Goal: Task Accomplishment & Management: Manage account settings

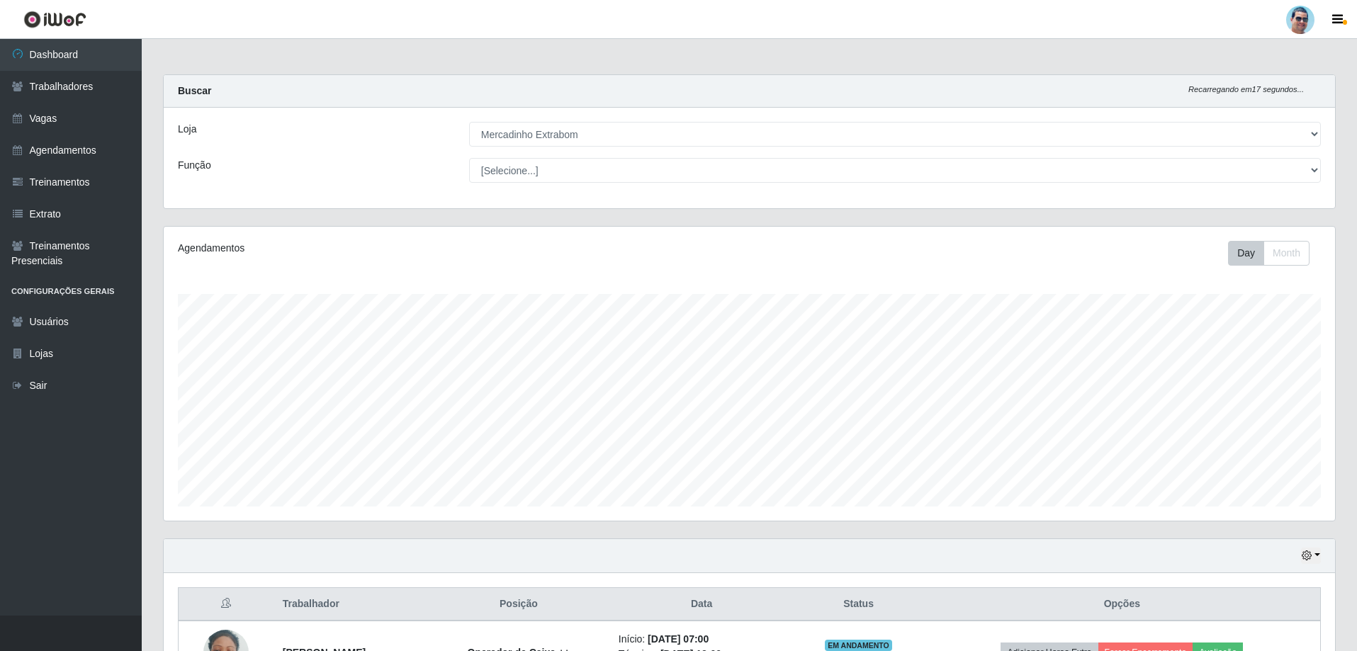
select select "175"
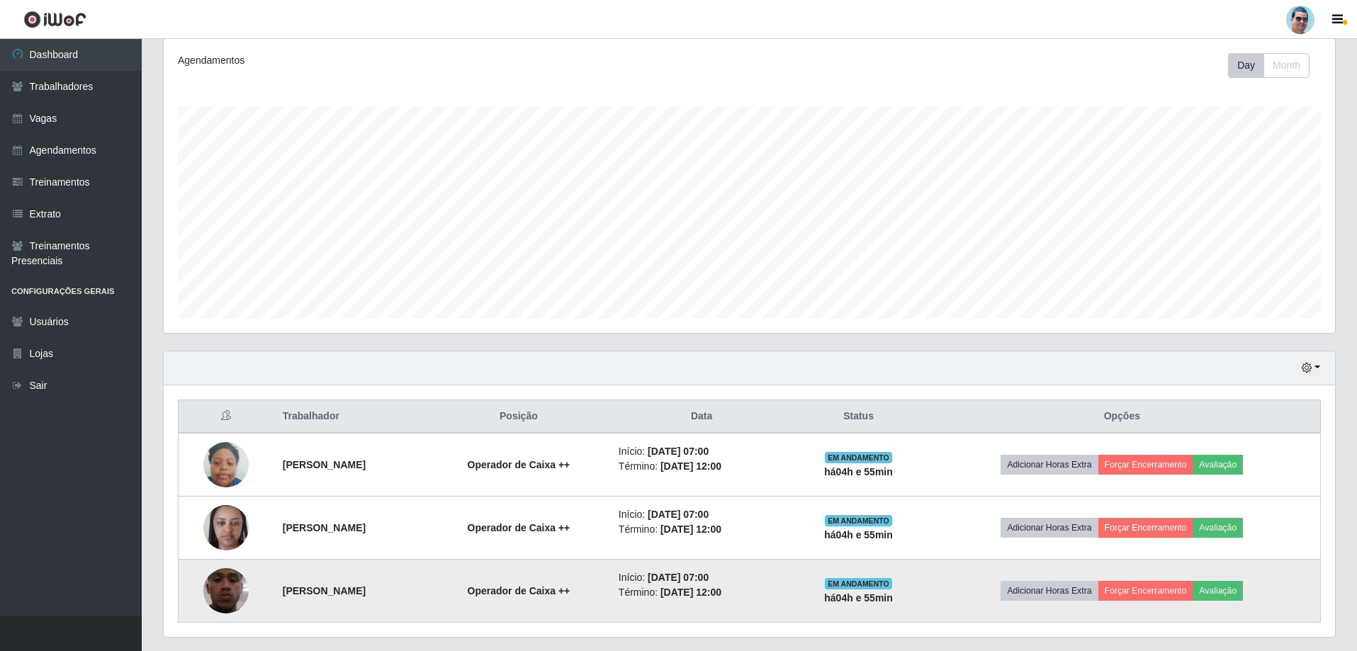
scroll to position [213, 0]
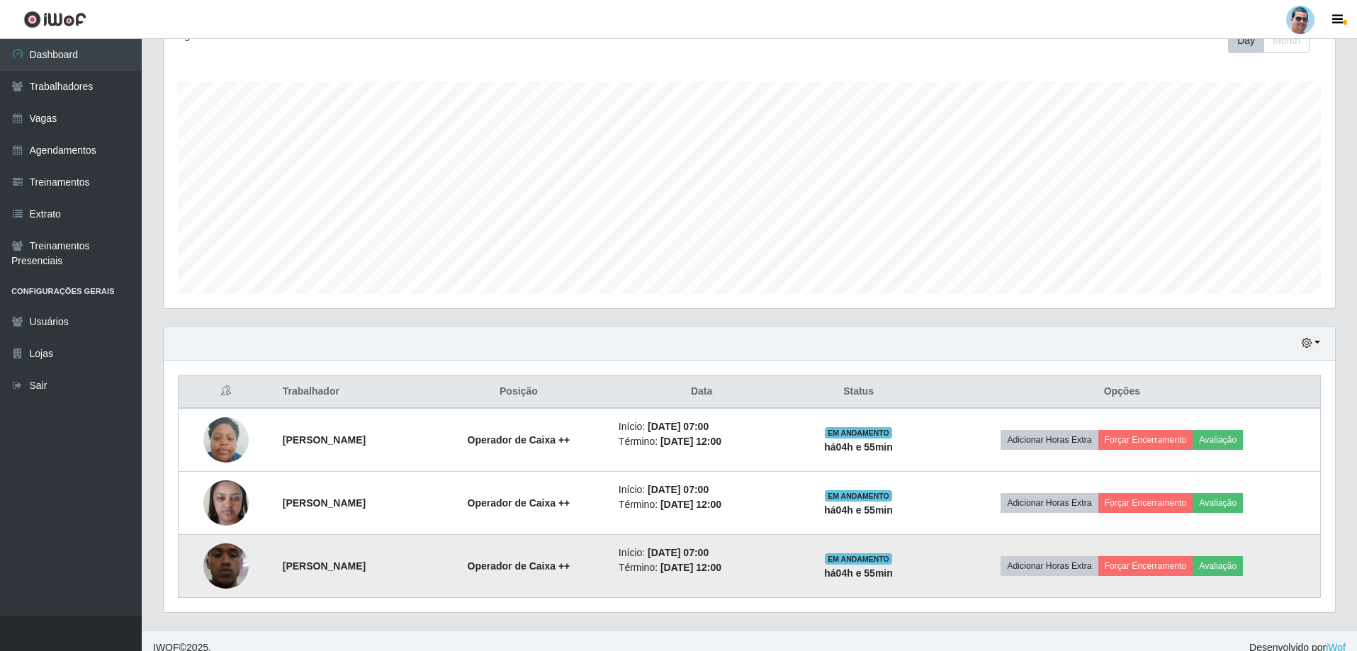
drag, startPoint x: 269, startPoint y: 554, endPoint x: 469, endPoint y: 564, distance: 200.0
click at [427, 564] on td "[PERSON_NAME]" at bounding box center [350, 566] width 153 height 63
copy strong "[PERSON_NAME]"
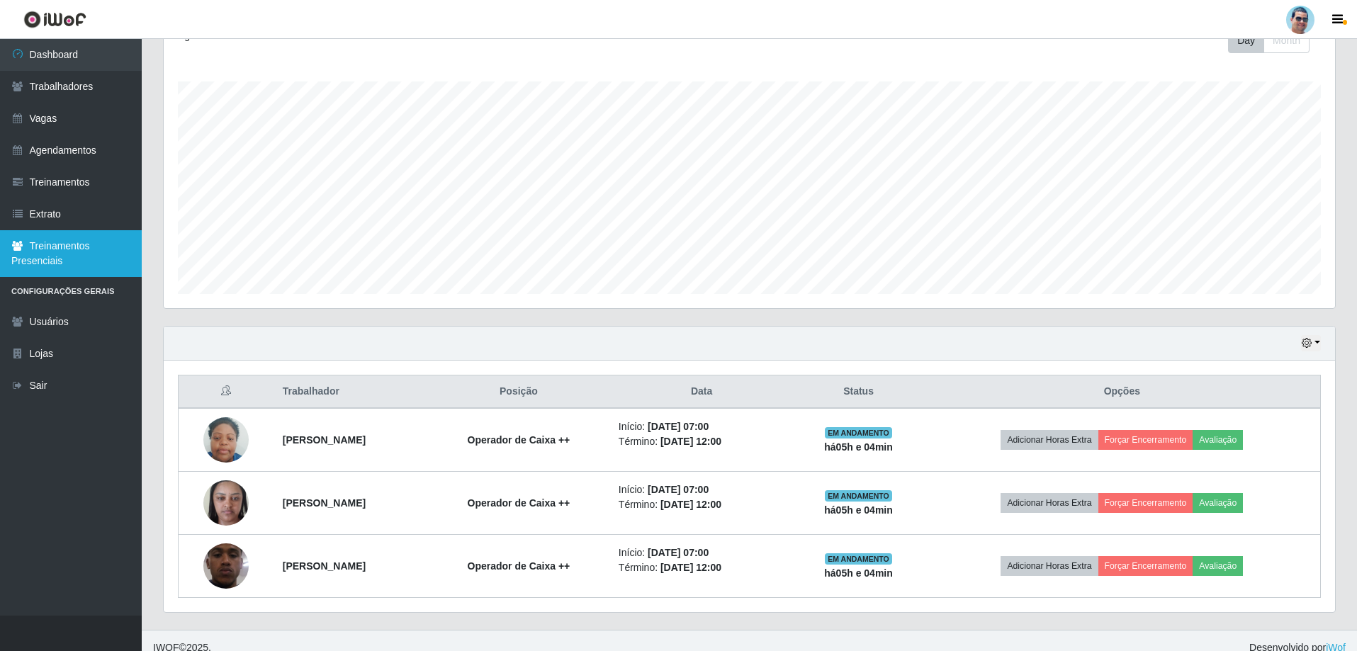
scroll to position [227, 0]
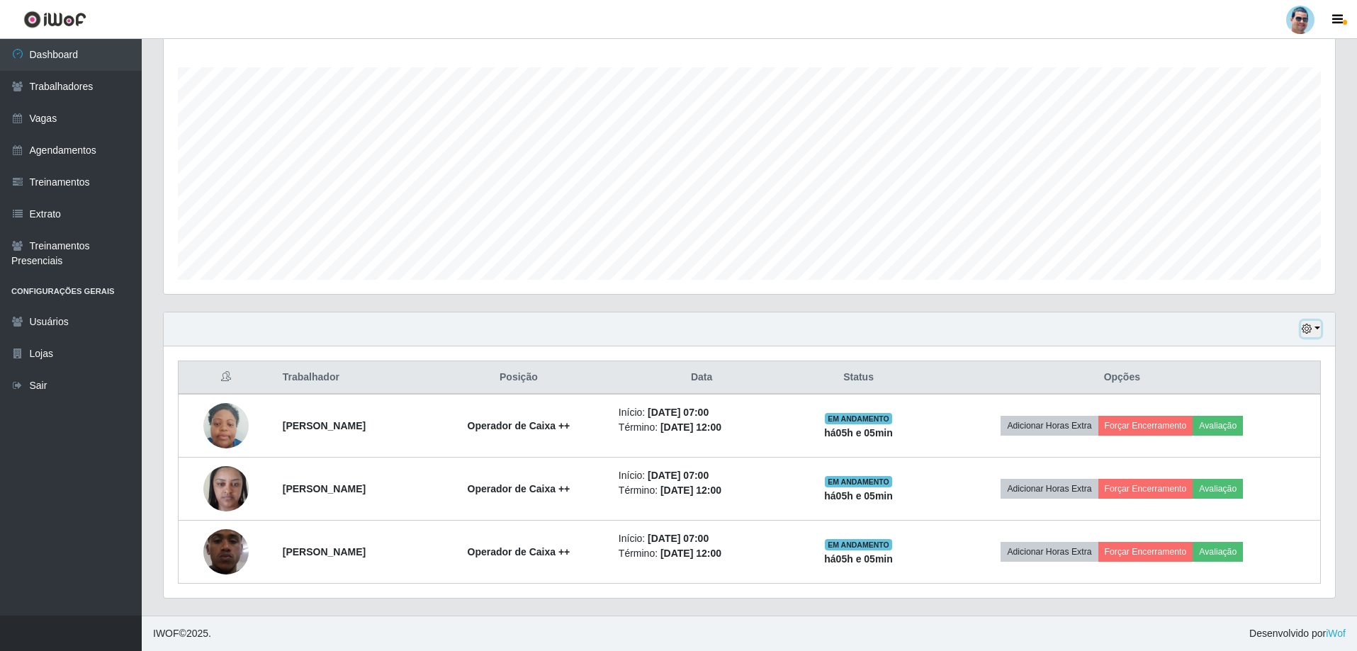
drag, startPoint x: 320, startPoint y: 280, endPoint x: 1313, endPoint y: 326, distance: 994.3
click at [1313, 326] on button "button" at bounding box center [1311, 329] width 20 height 16
click at [1253, 373] on button "1 dia" at bounding box center [1264, 384] width 112 height 30
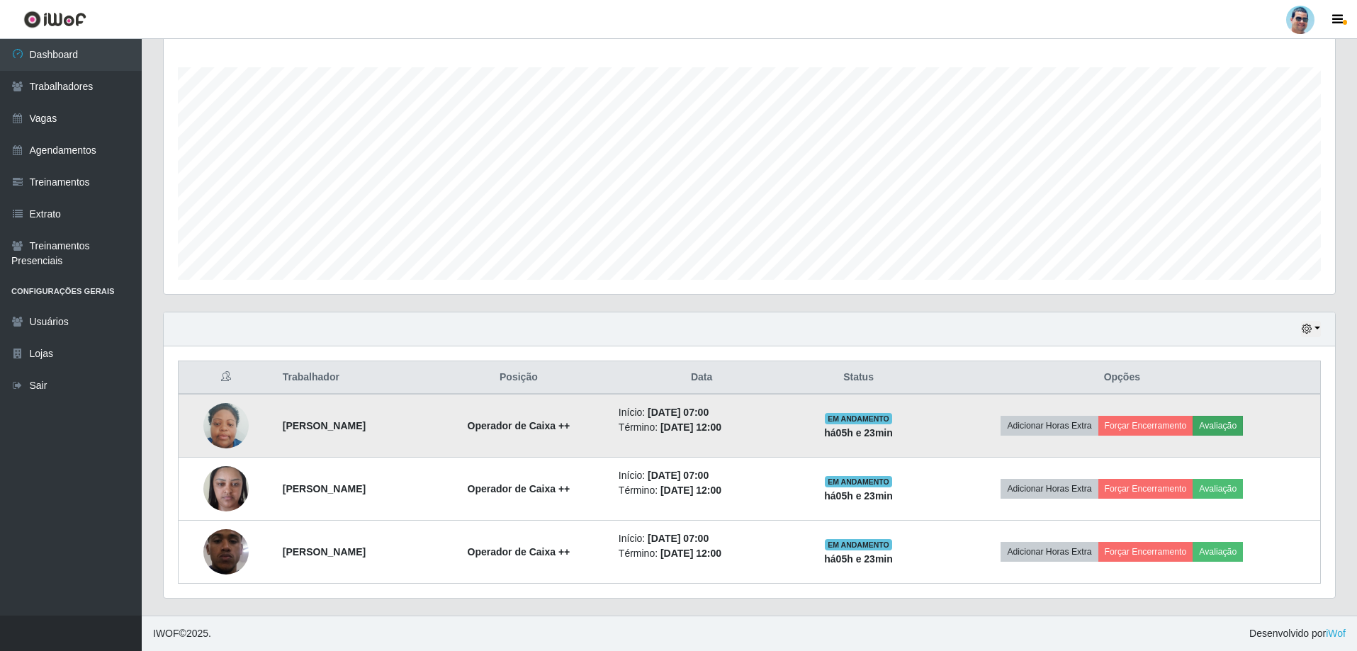
click at [1226, 423] on td "Adicionar Horas Extra Forçar Encerramento Avaliação" at bounding box center [1122, 426] width 397 height 64
click at [1221, 419] on button "Avaliação" at bounding box center [1217, 426] width 50 height 20
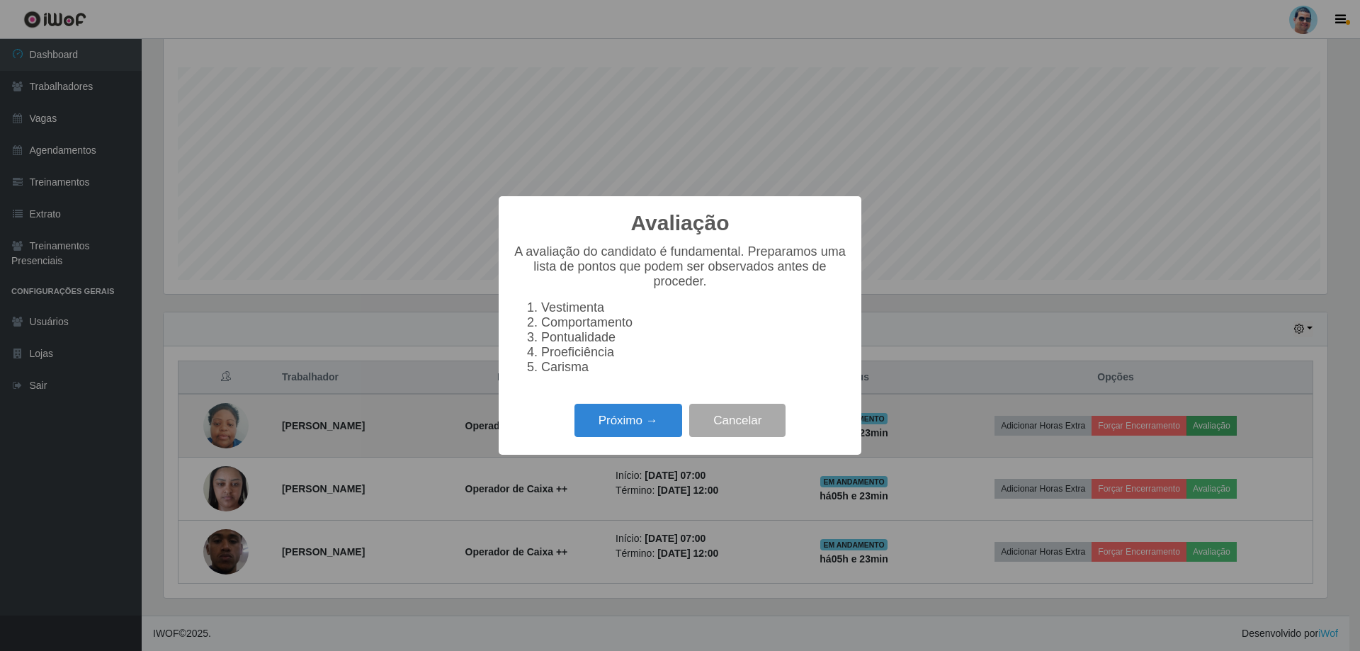
scroll to position [294, 1164]
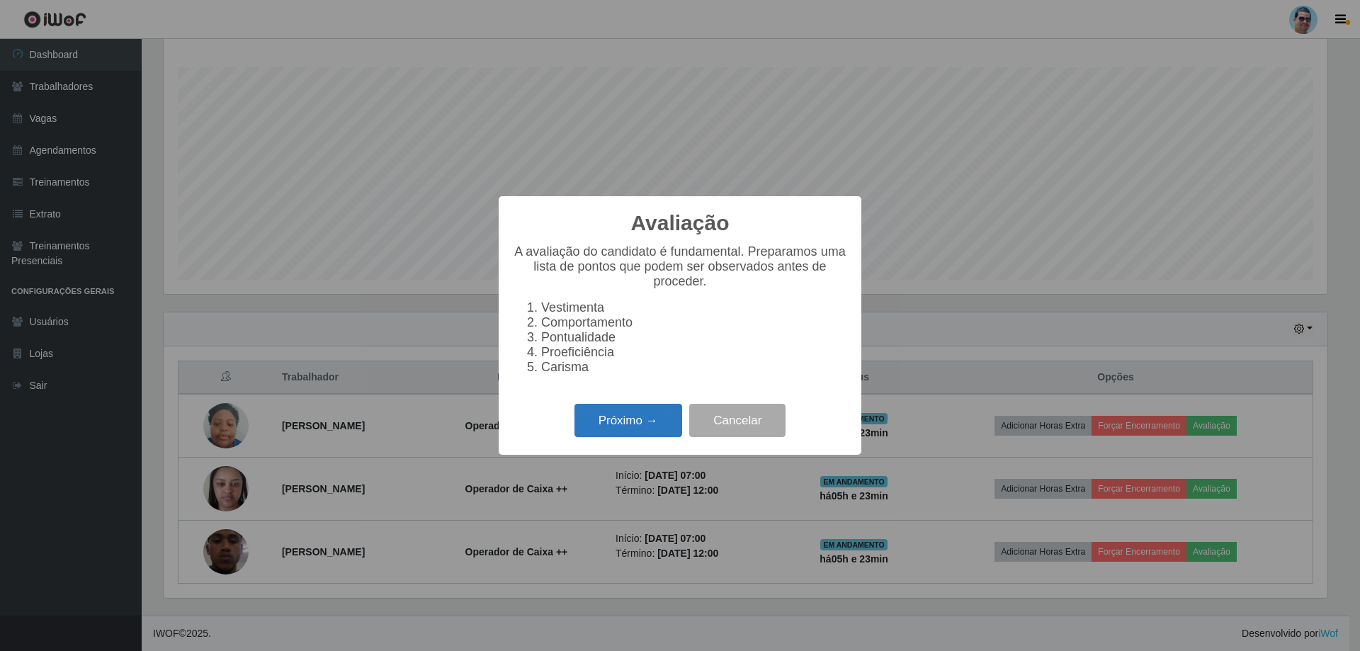
click at [665, 434] on button "Próximo →" at bounding box center [629, 420] width 108 height 33
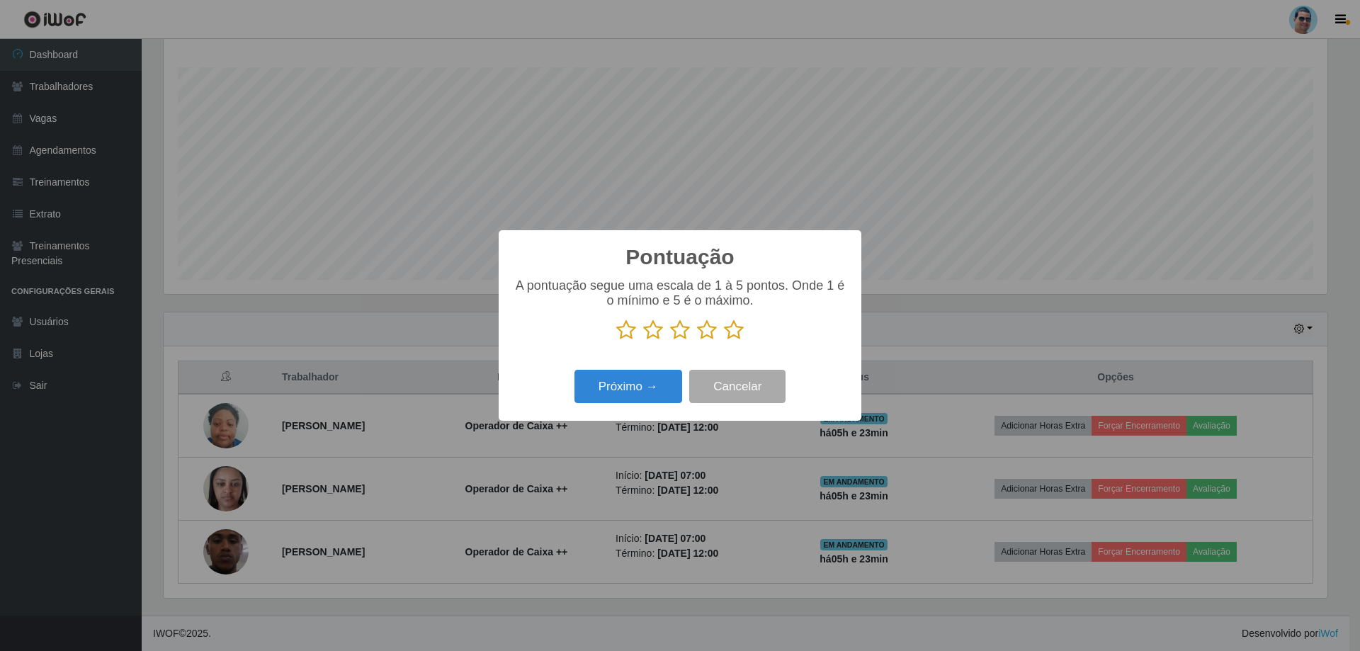
click at [730, 331] on icon at bounding box center [734, 330] width 20 height 21
click at [724, 341] on input "radio" at bounding box center [724, 341] width 0 height 0
click at [621, 373] on button "Próximo →" at bounding box center [629, 386] width 108 height 33
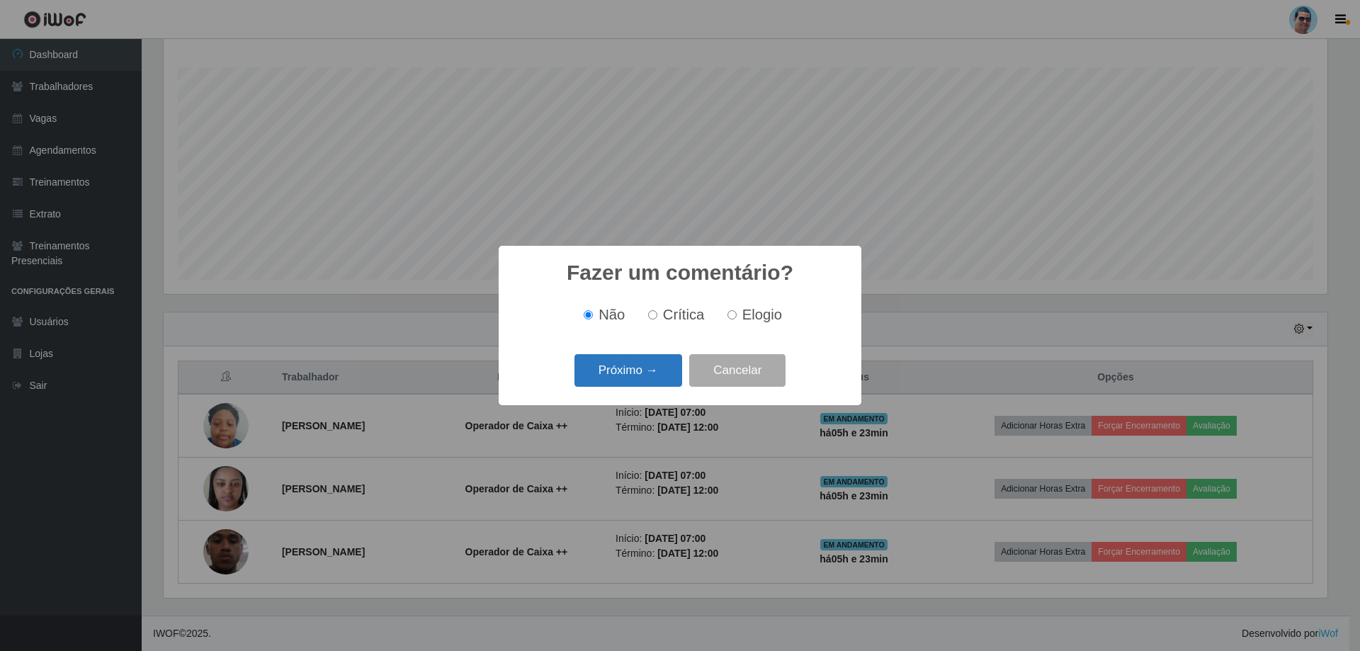
click at [657, 381] on button "Próximo →" at bounding box center [629, 370] width 108 height 33
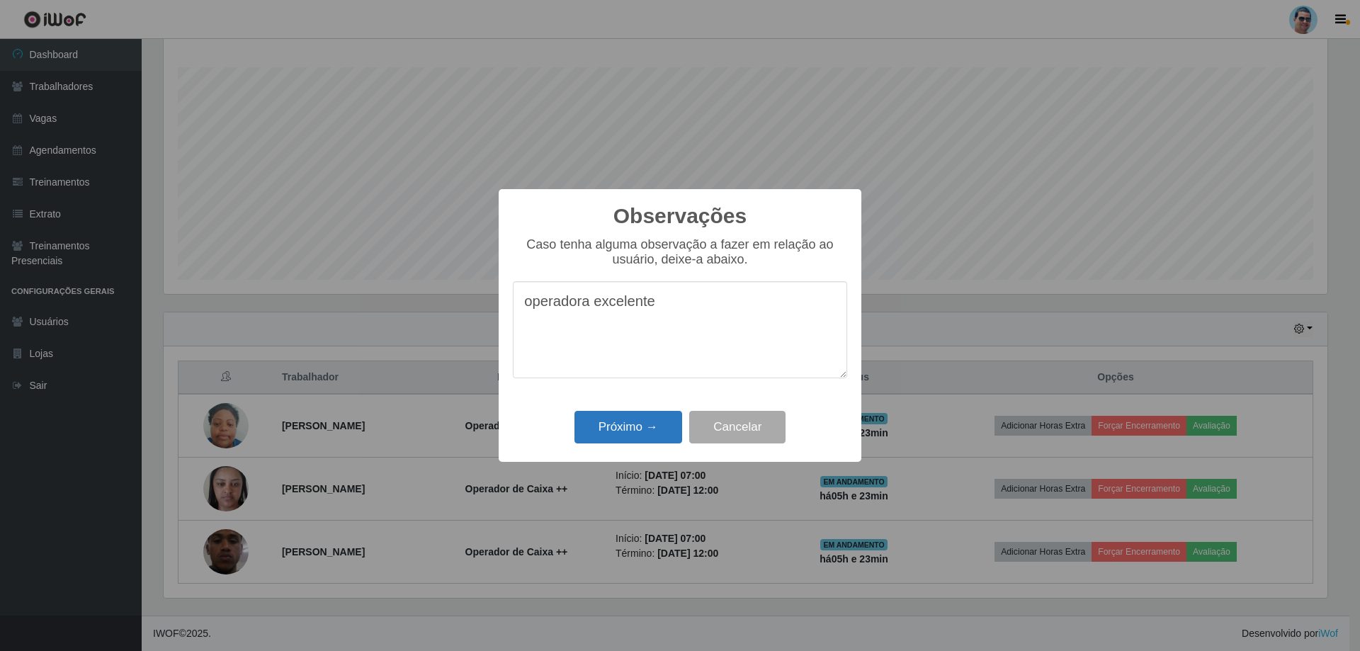
type textarea "operadora excelente"
click at [665, 426] on button "Próximo →" at bounding box center [629, 427] width 108 height 33
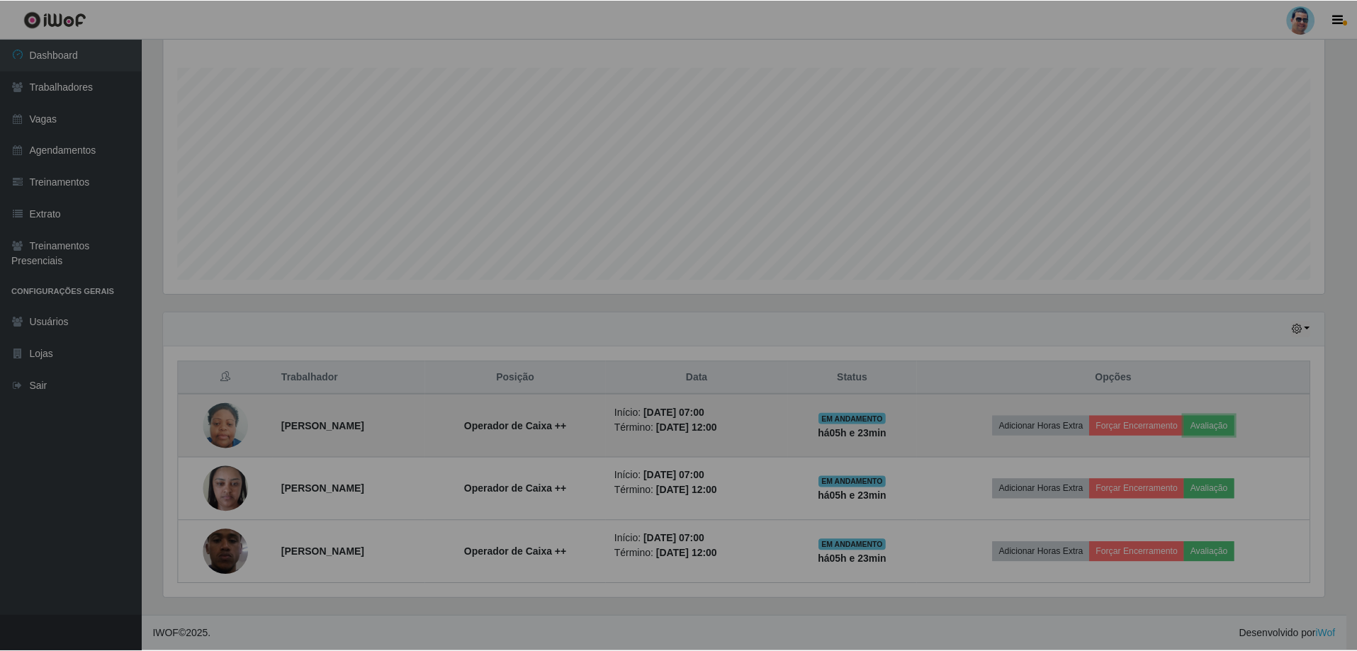
scroll to position [294, 1171]
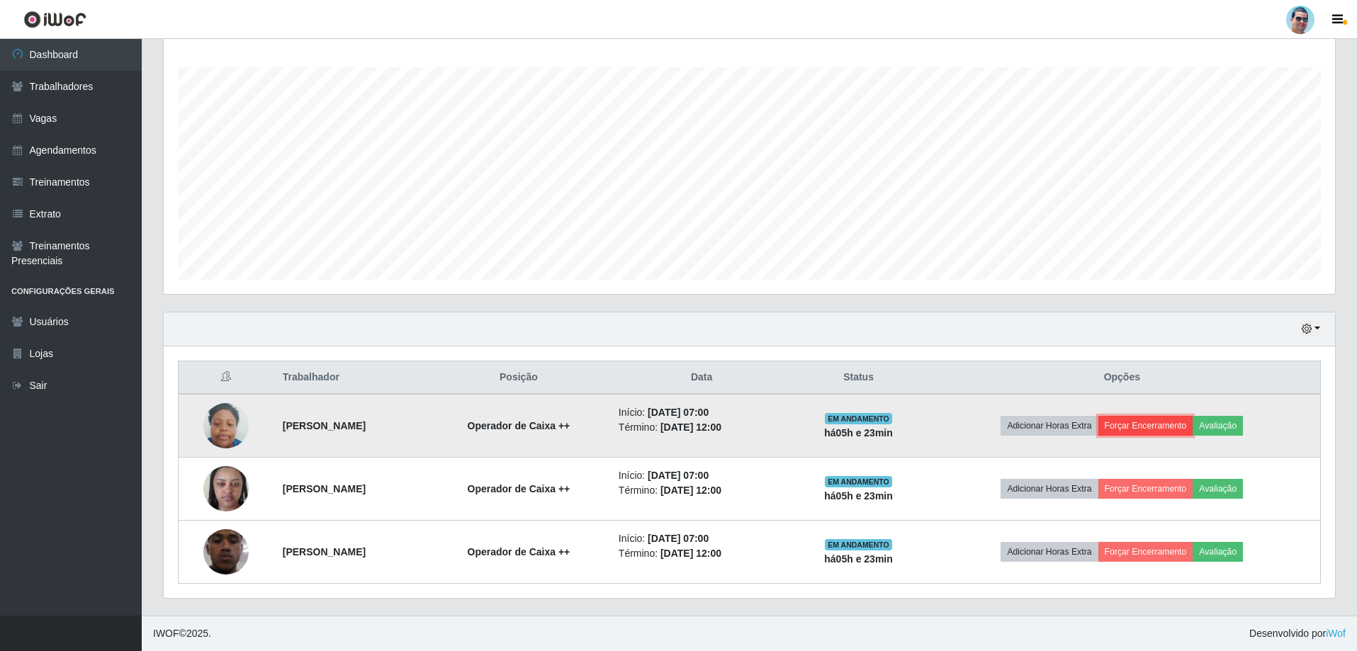
click at [1177, 426] on button "Forçar Encerramento" at bounding box center [1145, 426] width 95 height 20
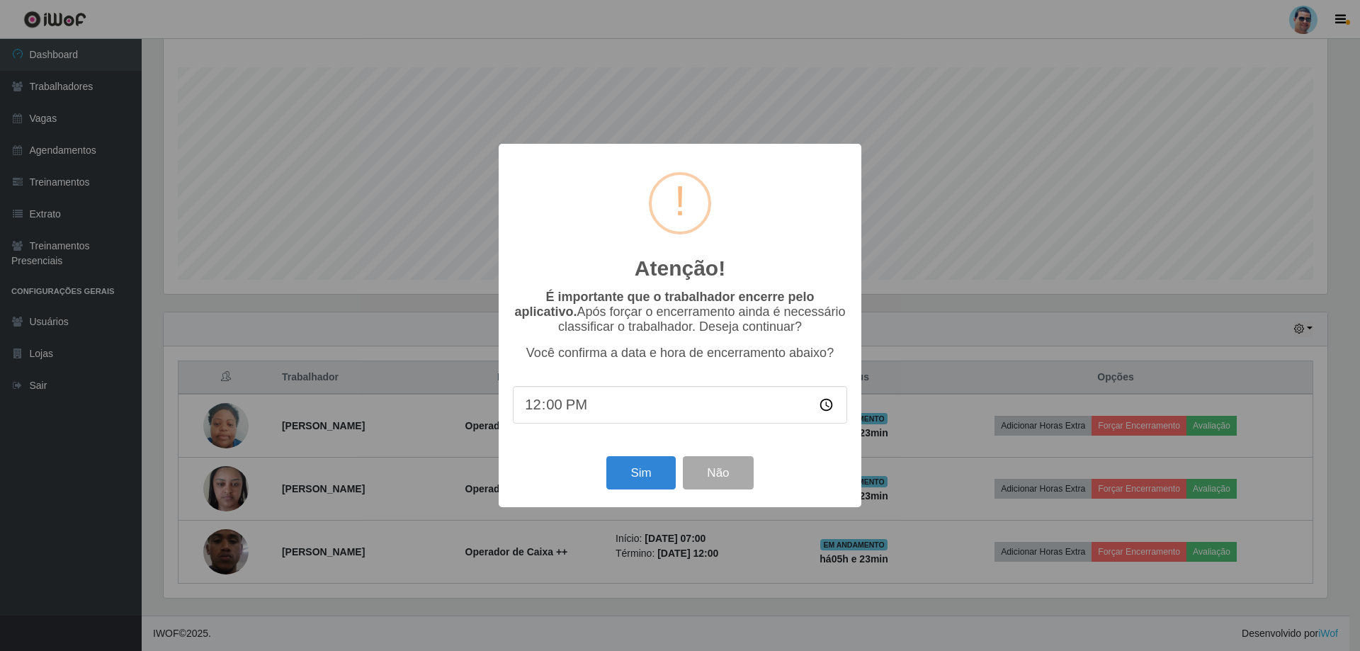
click at [559, 405] on input "12:00" at bounding box center [680, 405] width 334 height 38
click at [553, 407] on input "12:00" at bounding box center [680, 405] width 334 height 38
type input "12:07"
click at [632, 465] on button "Sim" at bounding box center [640, 472] width 69 height 33
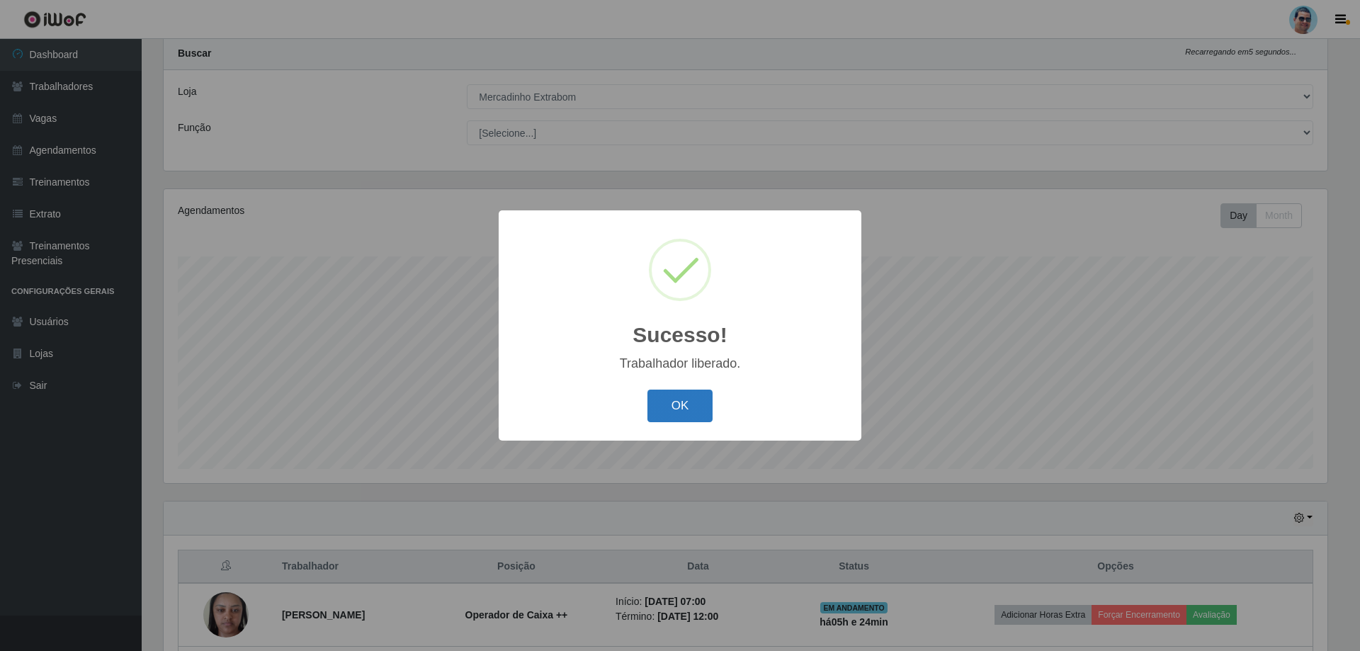
click at [685, 413] on button "OK" at bounding box center [681, 406] width 66 height 33
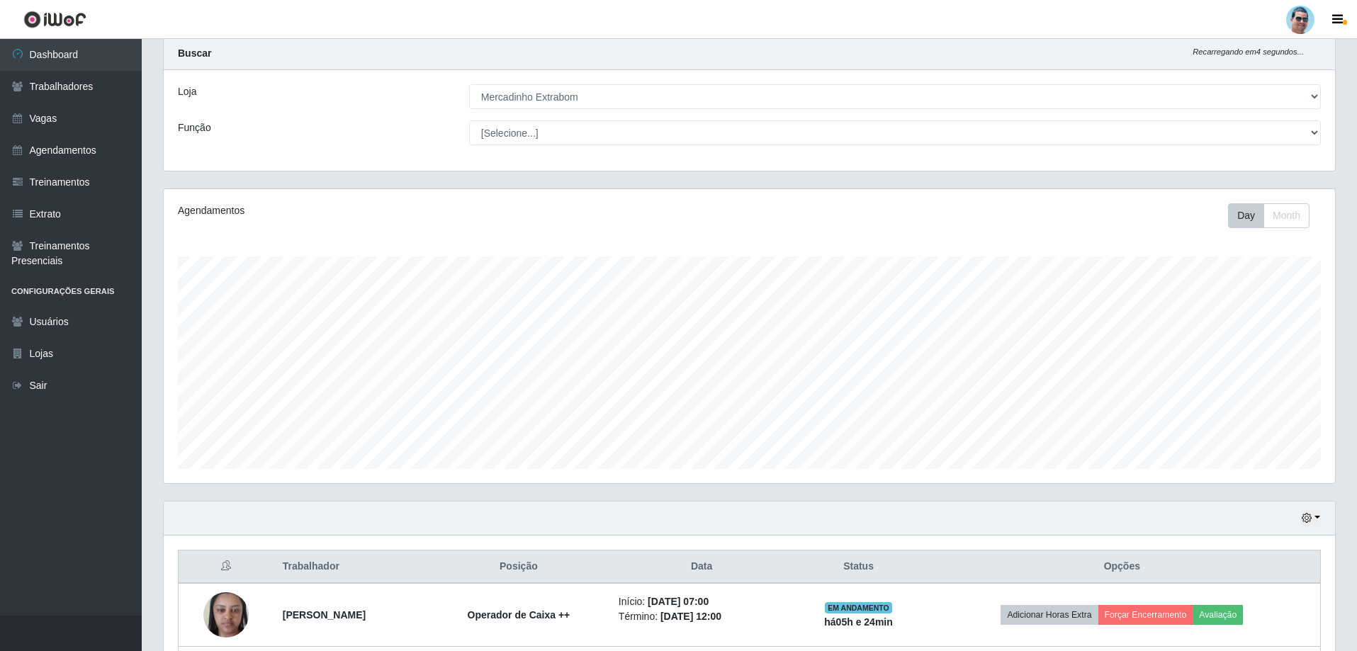
scroll to position [164, 0]
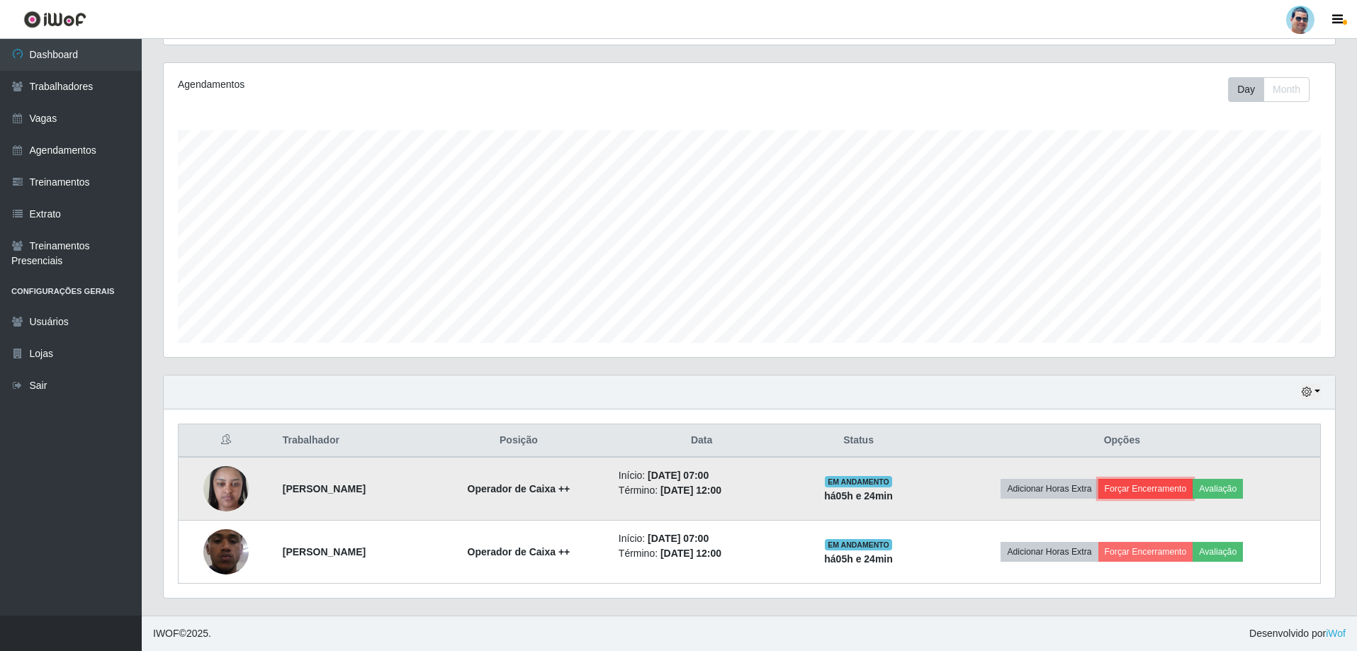
click at [1140, 491] on button "Forçar Encerramento" at bounding box center [1145, 489] width 95 height 20
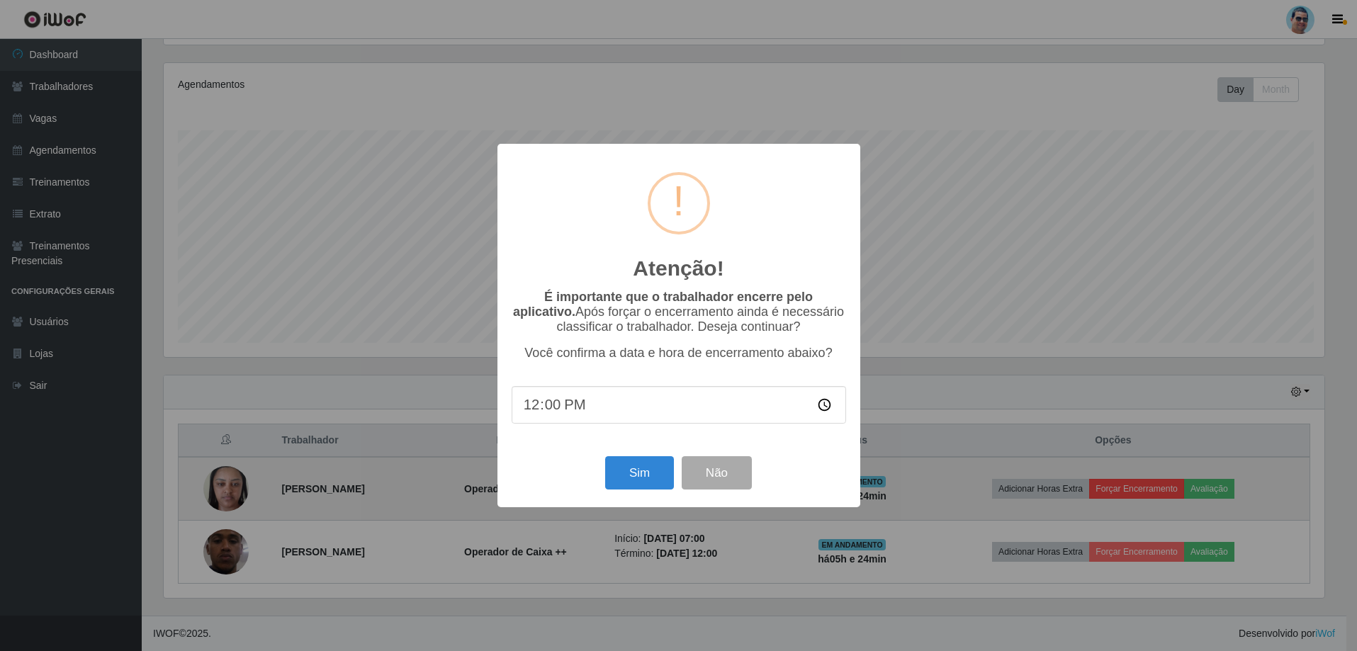
scroll to position [294, 1164]
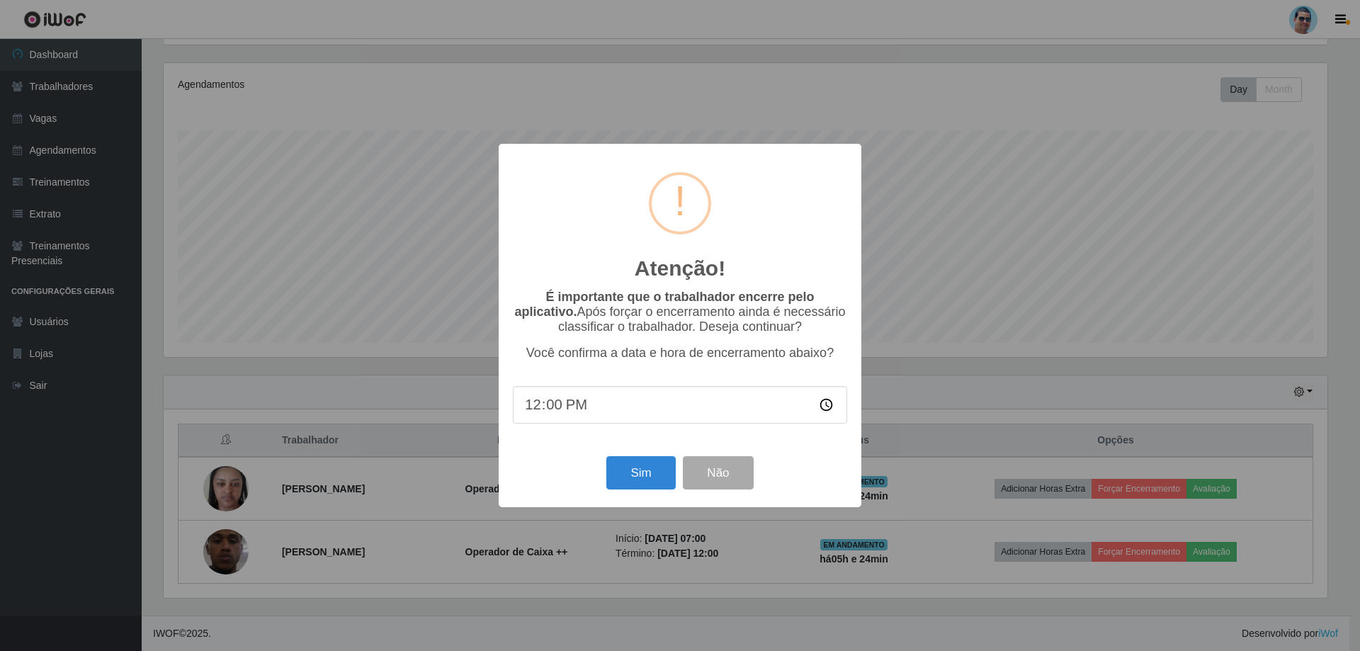
drag, startPoint x: 1197, startPoint y: 181, endPoint x: 1209, endPoint y: 626, distance: 444.4
click at [1197, 183] on div "Atenção! × É importante que o trabalhador encerre pelo aplicativo. Após forçar …" at bounding box center [680, 325] width 1360 height 651
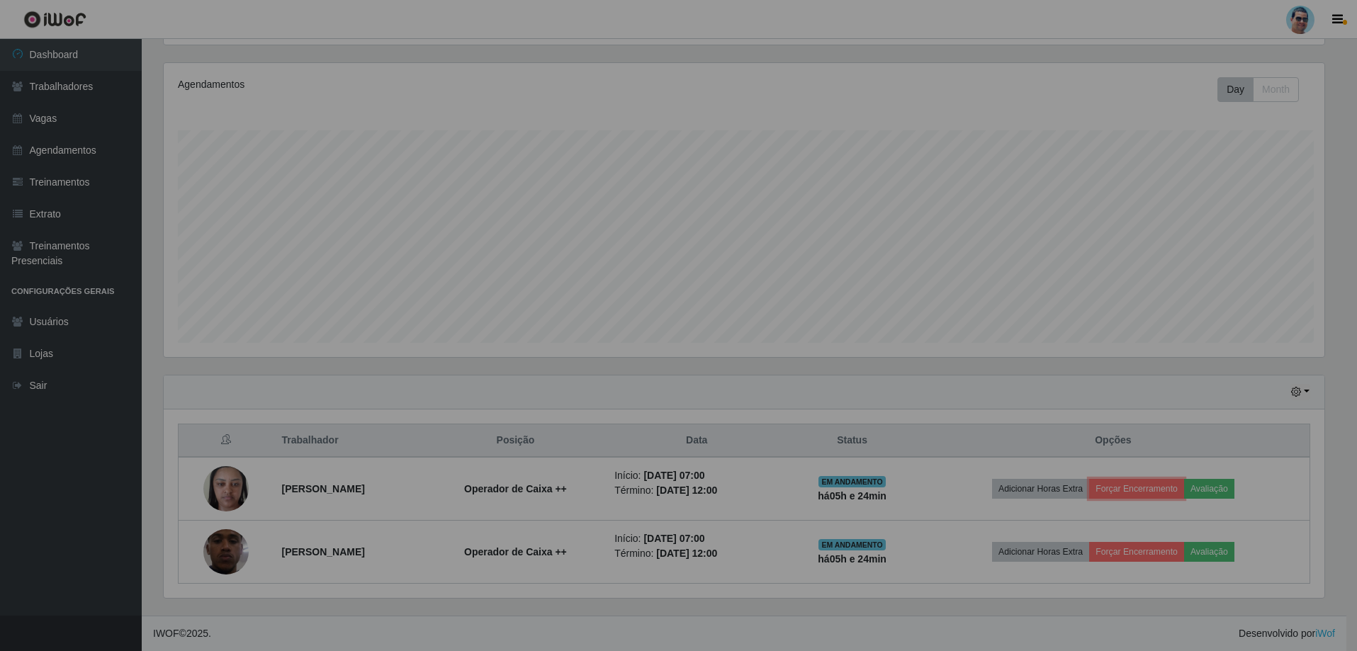
scroll to position [294, 1171]
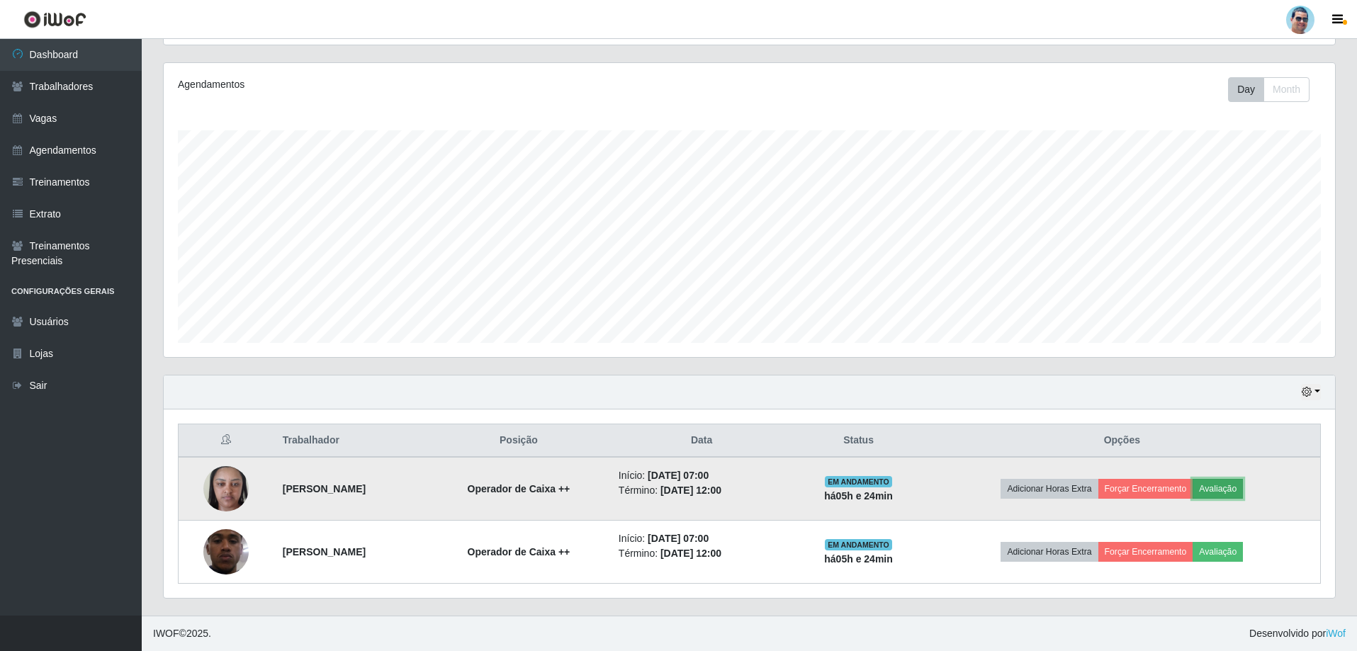
click at [1229, 482] on button "Avaliação" at bounding box center [1217, 489] width 50 height 20
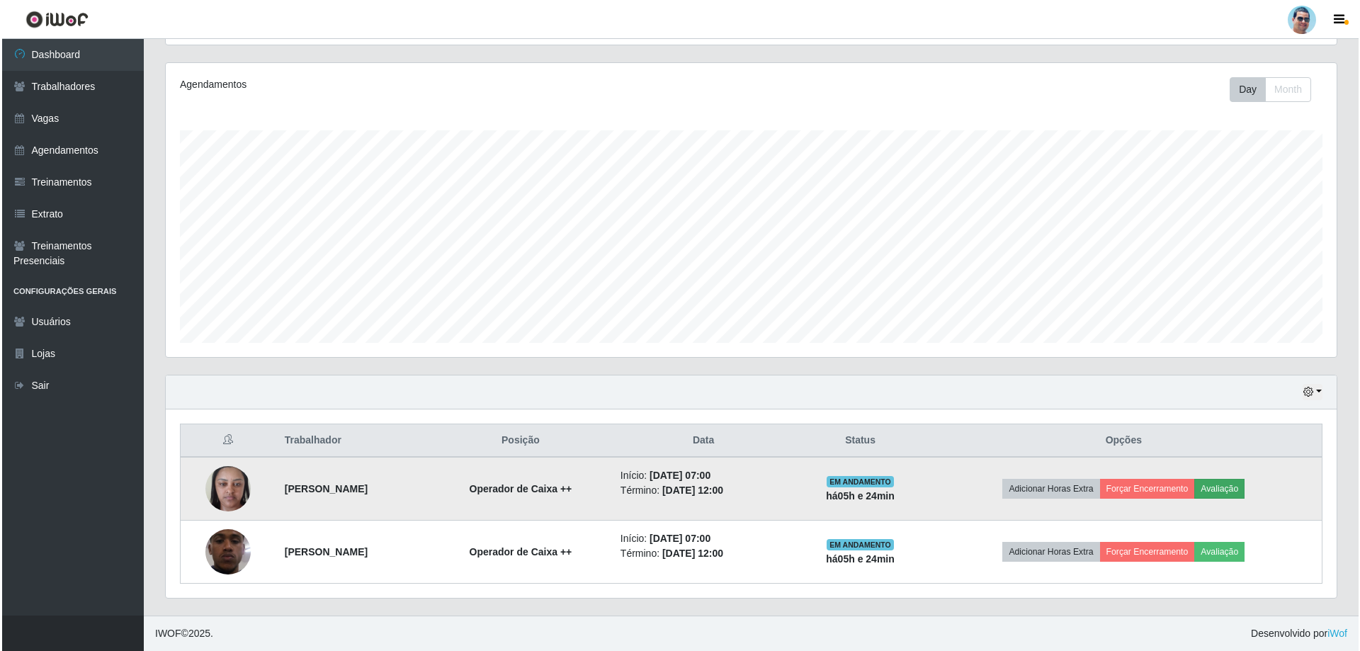
scroll to position [294, 1164]
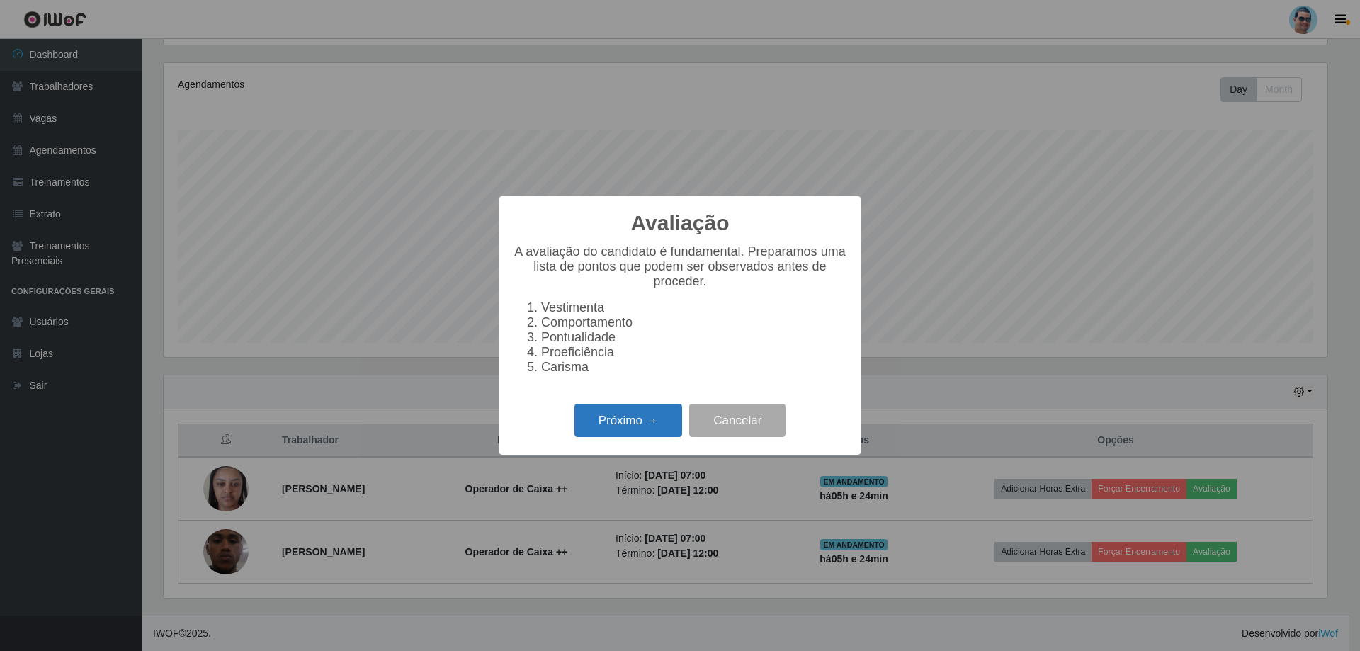
click at [614, 422] on button "Próximo →" at bounding box center [629, 420] width 108 height 33
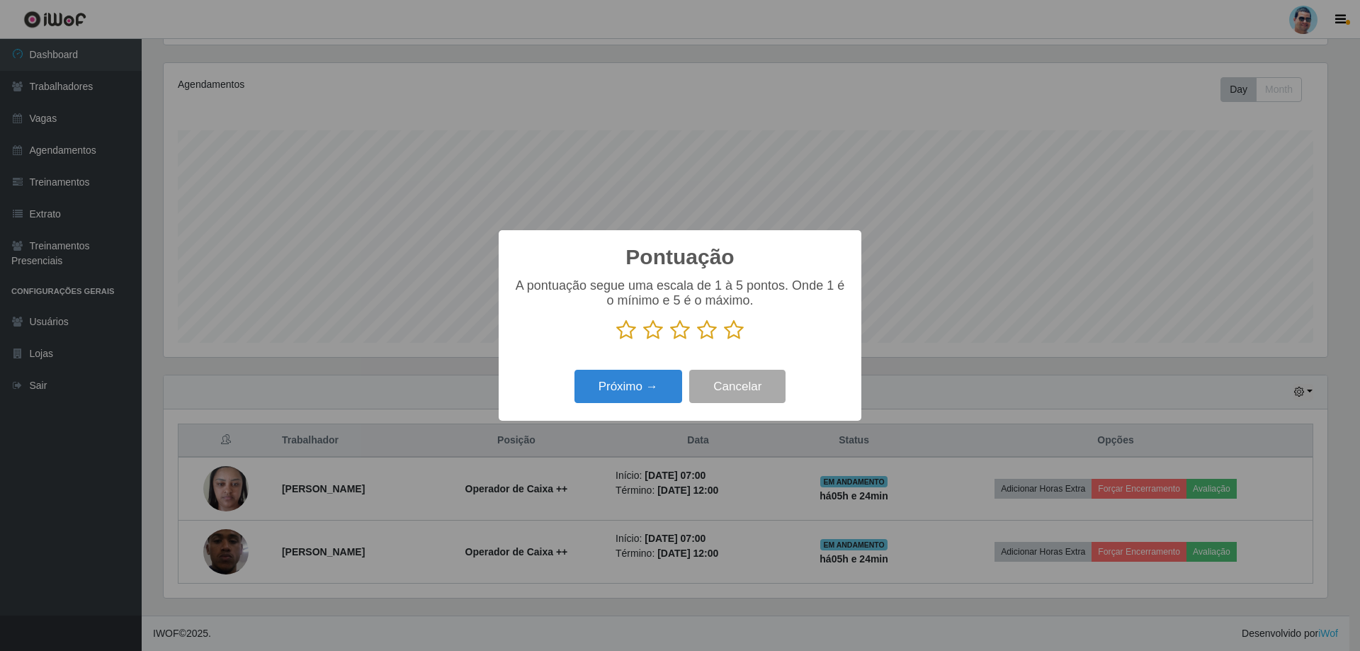
click at [735, 334] on icon at bounding box center [734, 330] width 20 height 21
click at [724, 341] on input "radio" at bounding box center [724, 341] width 0 height 0
click at [617, 403] on button "Próximo →" at bounding box center [629, 386] width 108 height 33
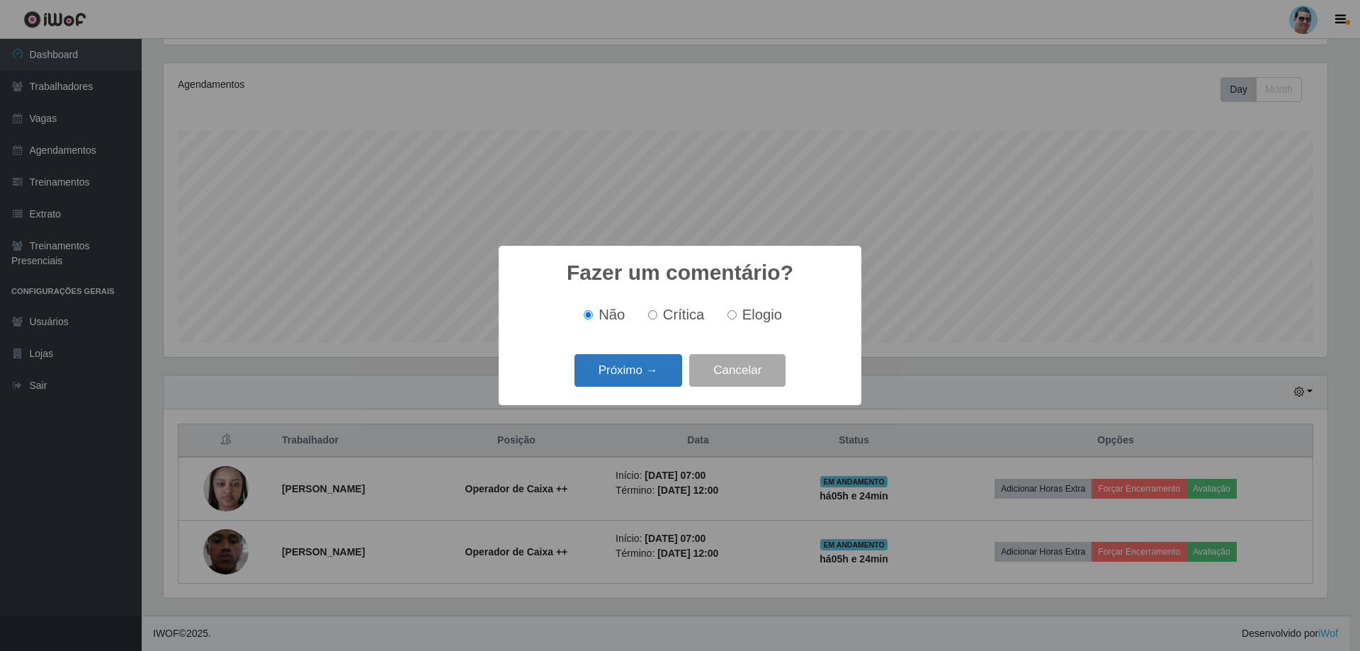
click at [662, 369] on button "Próximo →" at bounding box center [629, 370] width 108 height 33
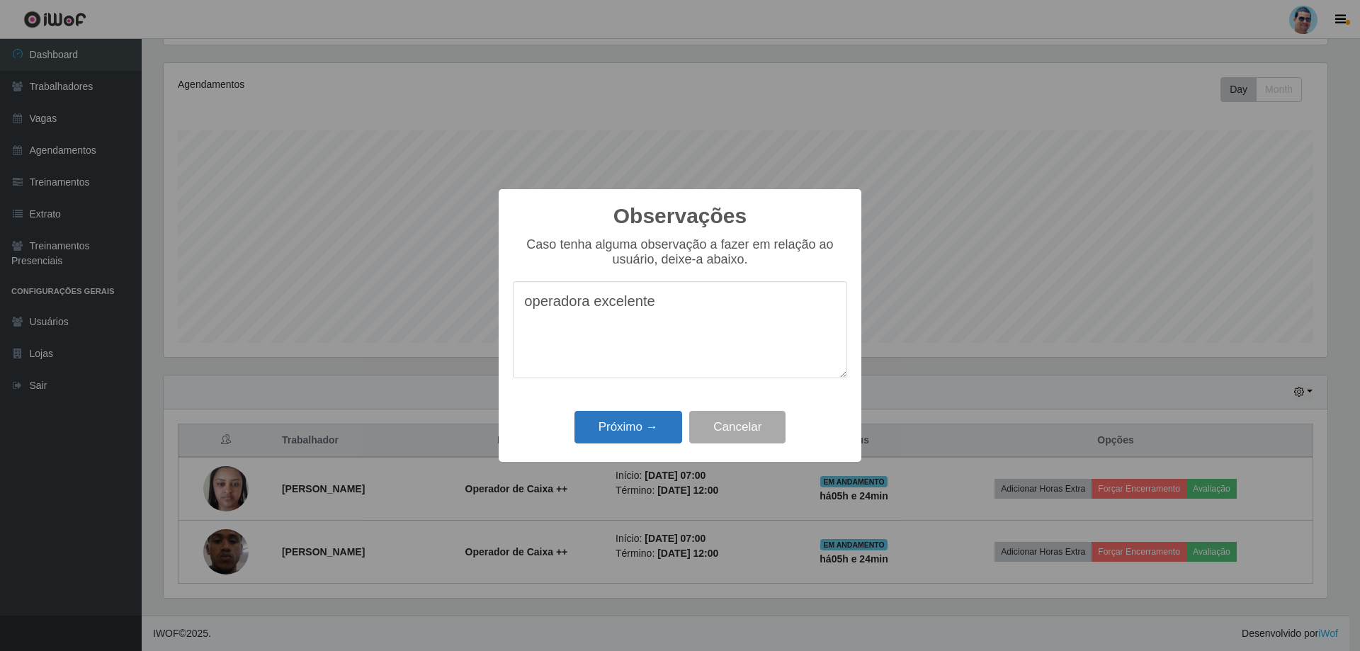
type textarea "operadora excelente"
click at [603, 434] on button "Próximo →" at bounding box center [629, 427] width 108 height 33
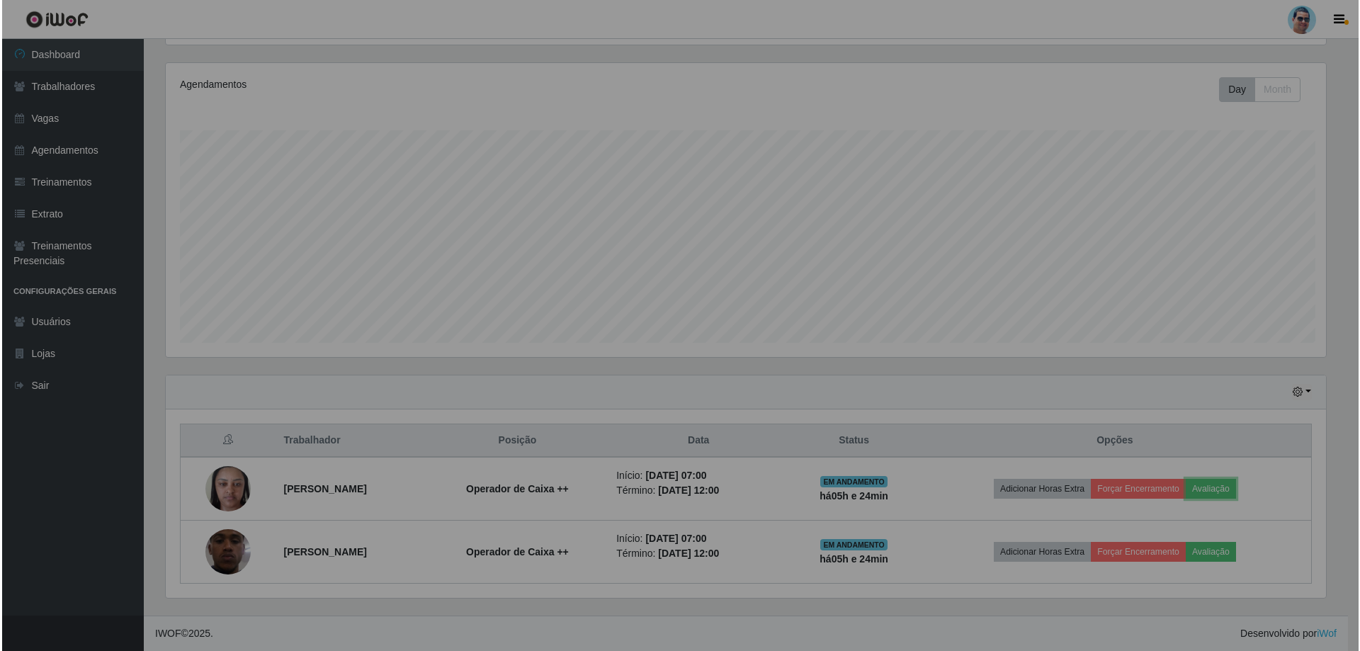
scroll to position [294, 1171]
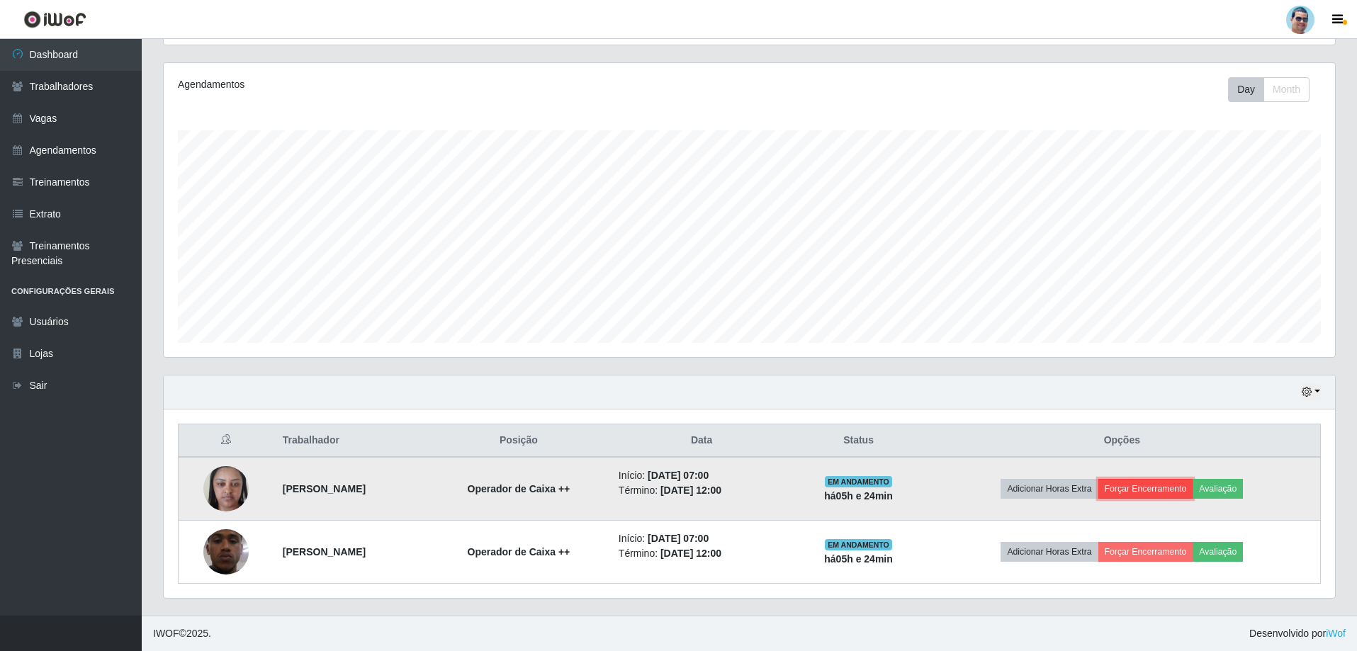
click at [1187, 490] on button "Forçar Encerramento" at bounding box center [1145, 489] width 95 height 20
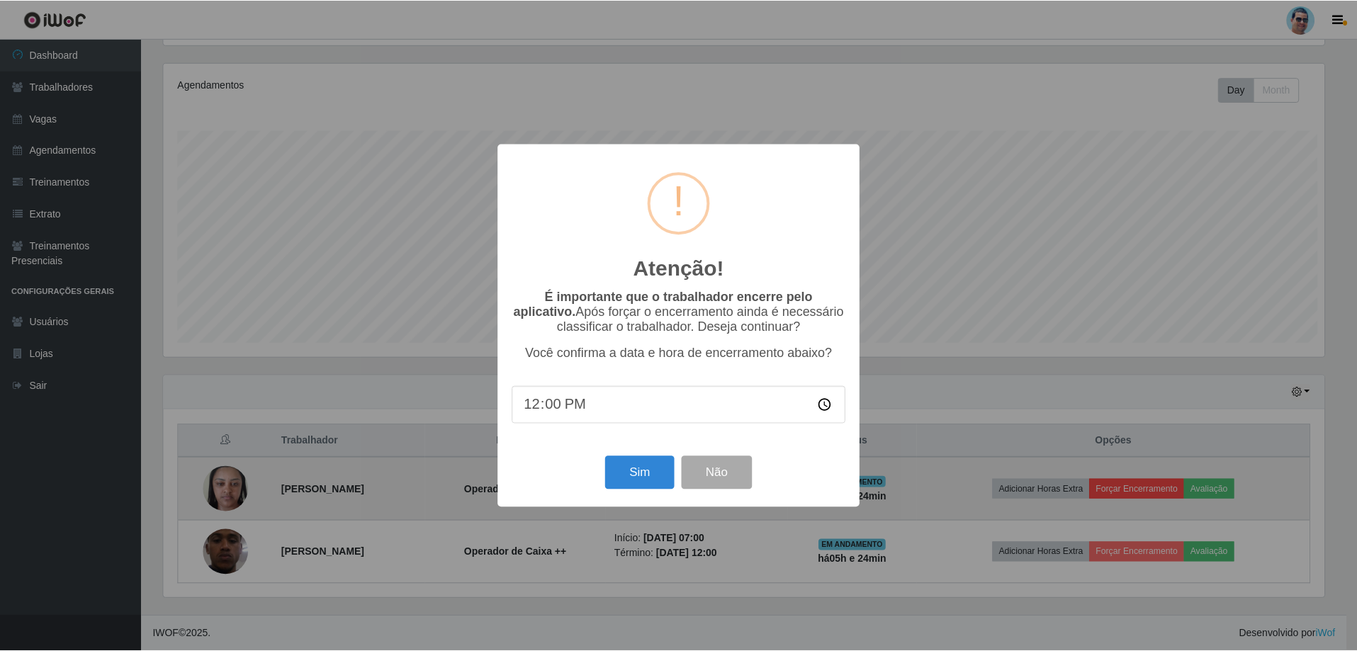
scroll to position [294, 1164]
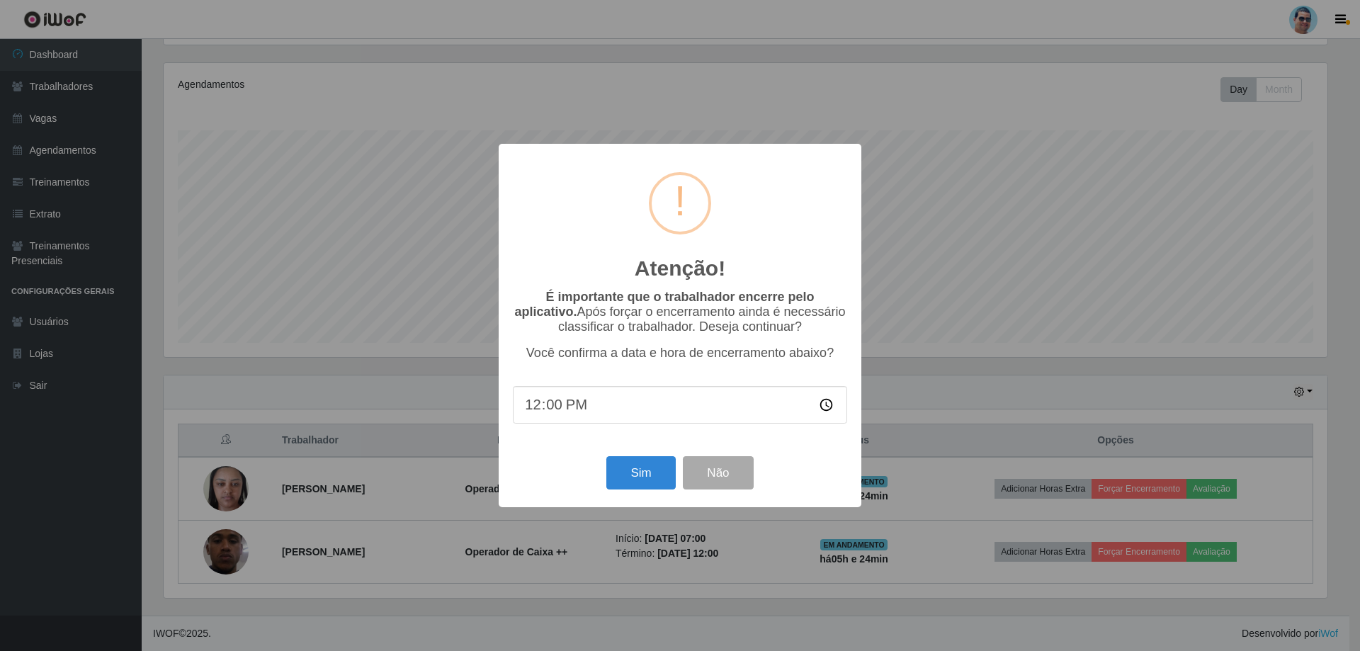
click at [552, 405] on input "12:00" at bounding box center [680, 405] width 334 height 38
click at [548, 408] on input "12:00" at bounding box center [680, 405] width 334 height 38
type input "12:13"
click at [637, 482] on button "Sim" at bounding box center [640, 472] width 69 height 33
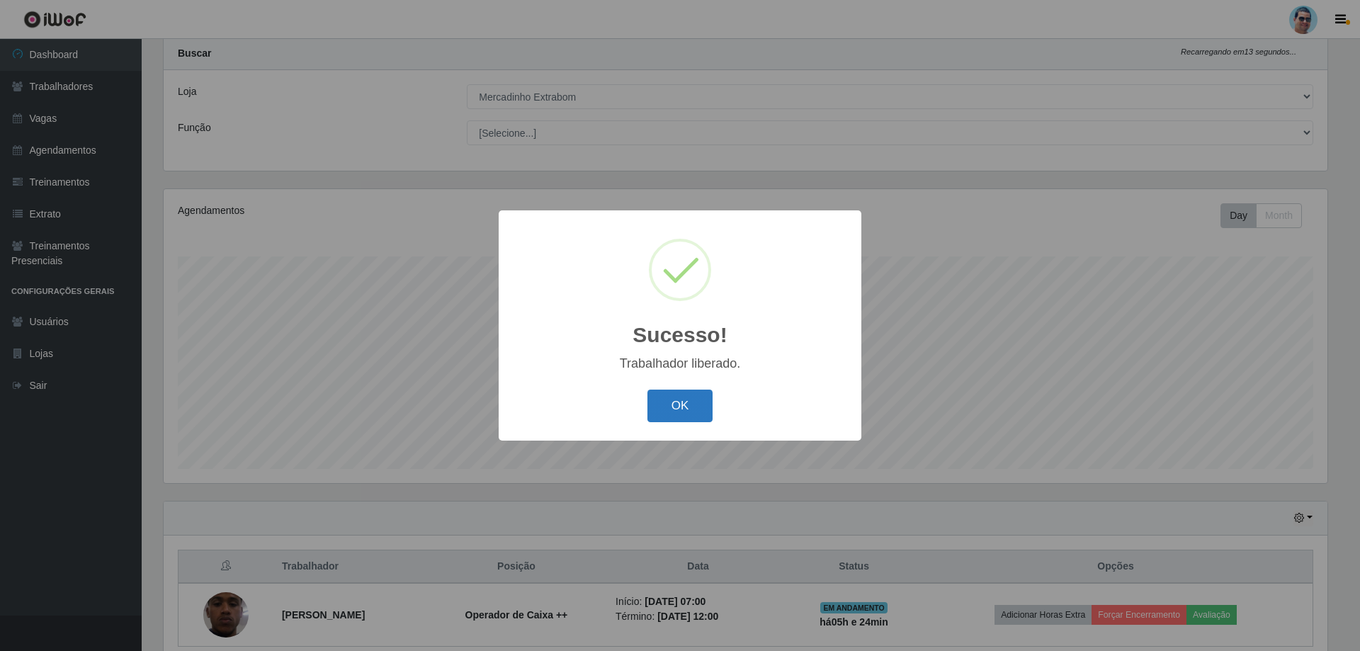
click at [679, 401] on button "OK" at bounding box center [681, 406] width 66 height 33
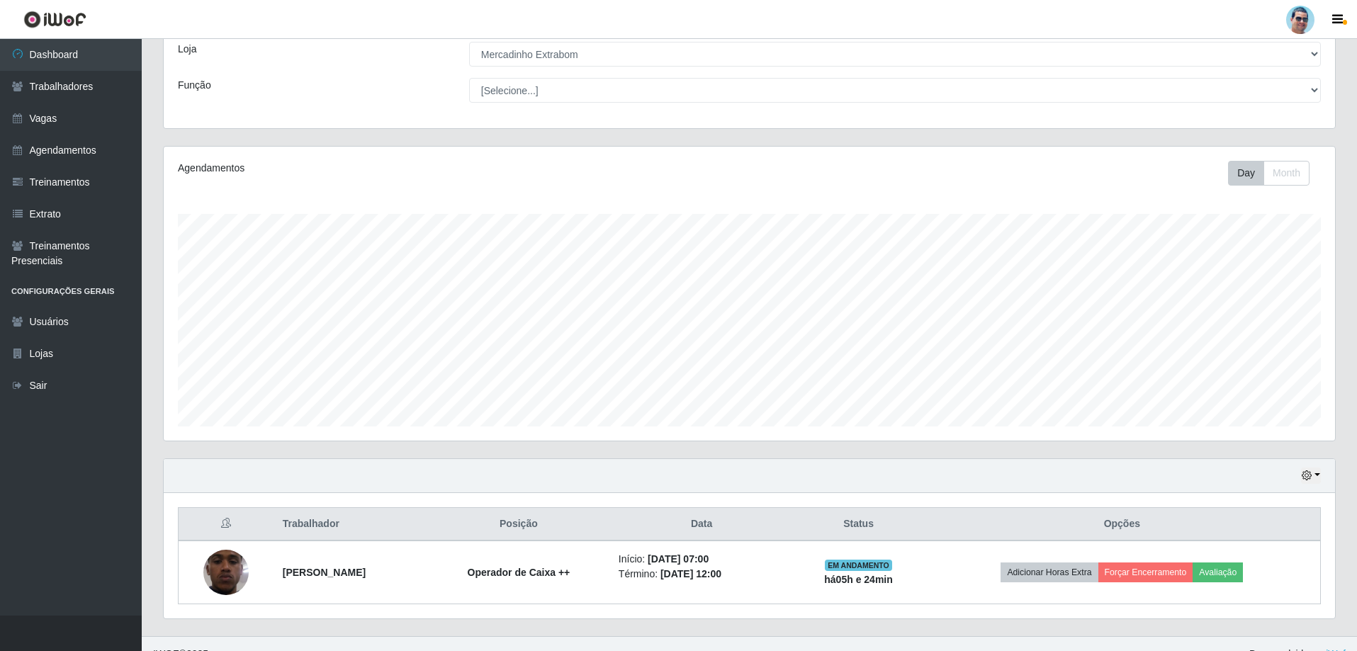
scroll to position [101, 0]
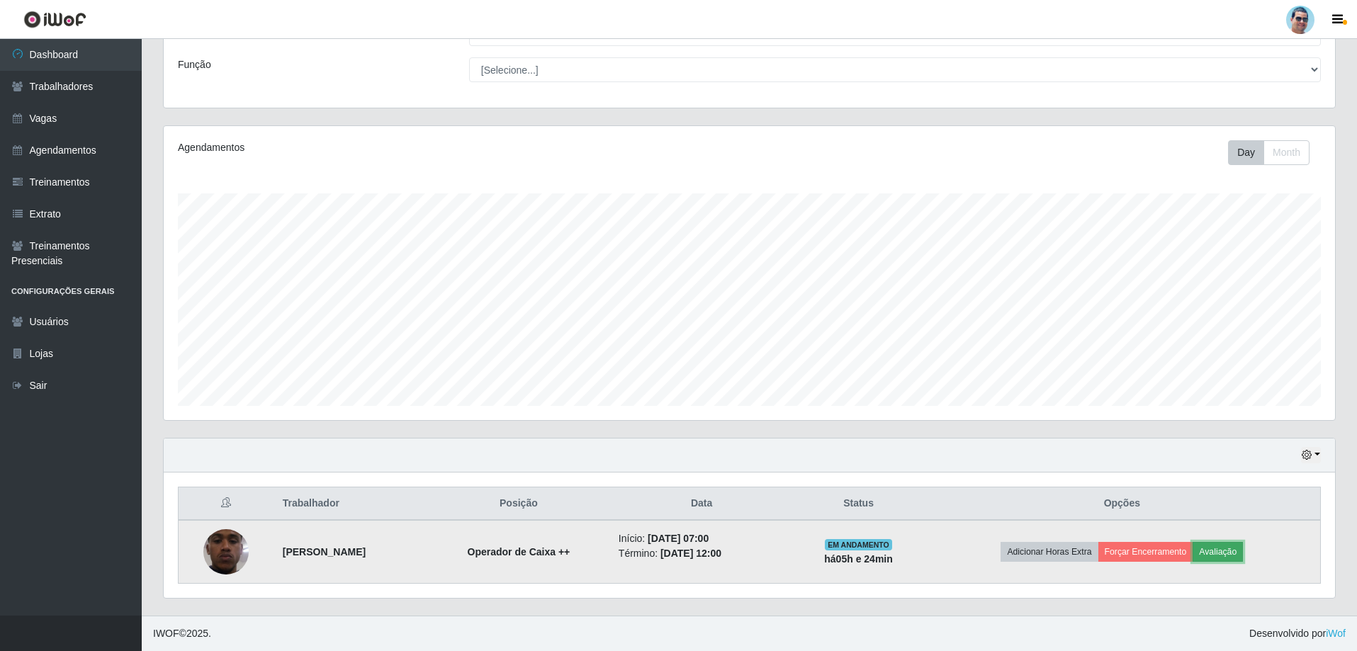
click at [1243, 545] on button "Avaliação" at bounding box center [1217, 552] width 50 height 20
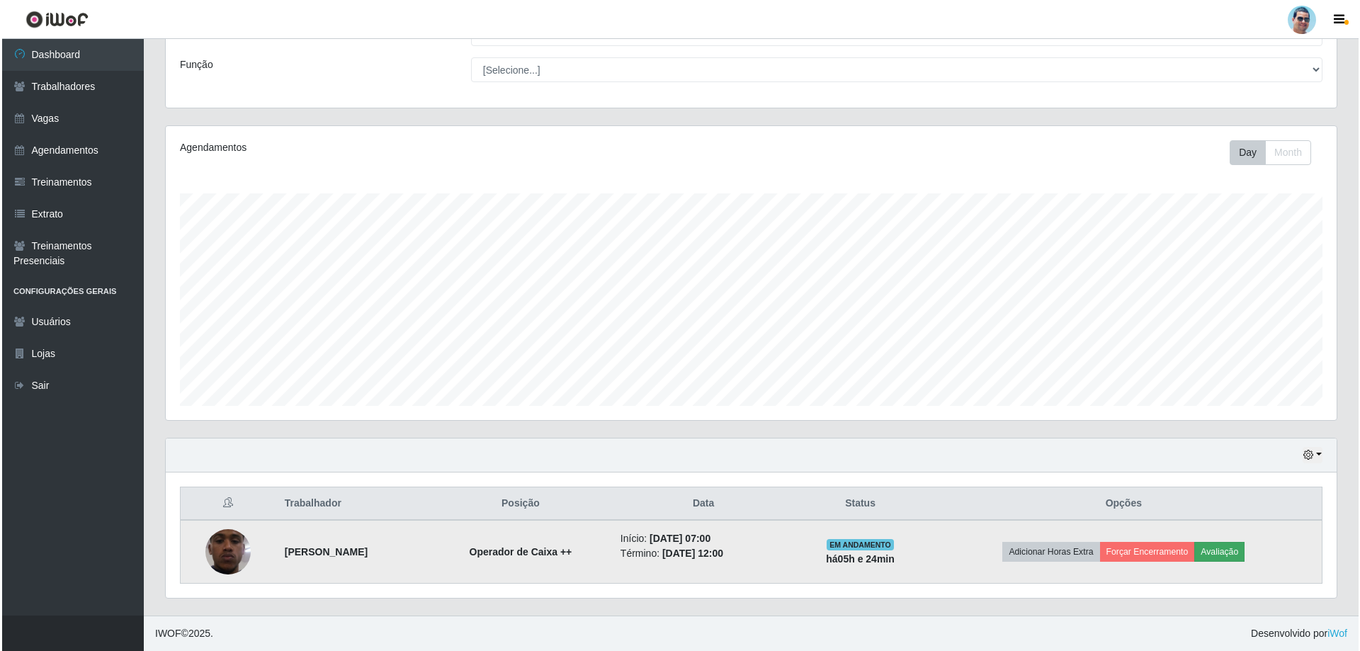
scroll to position [0, 0]
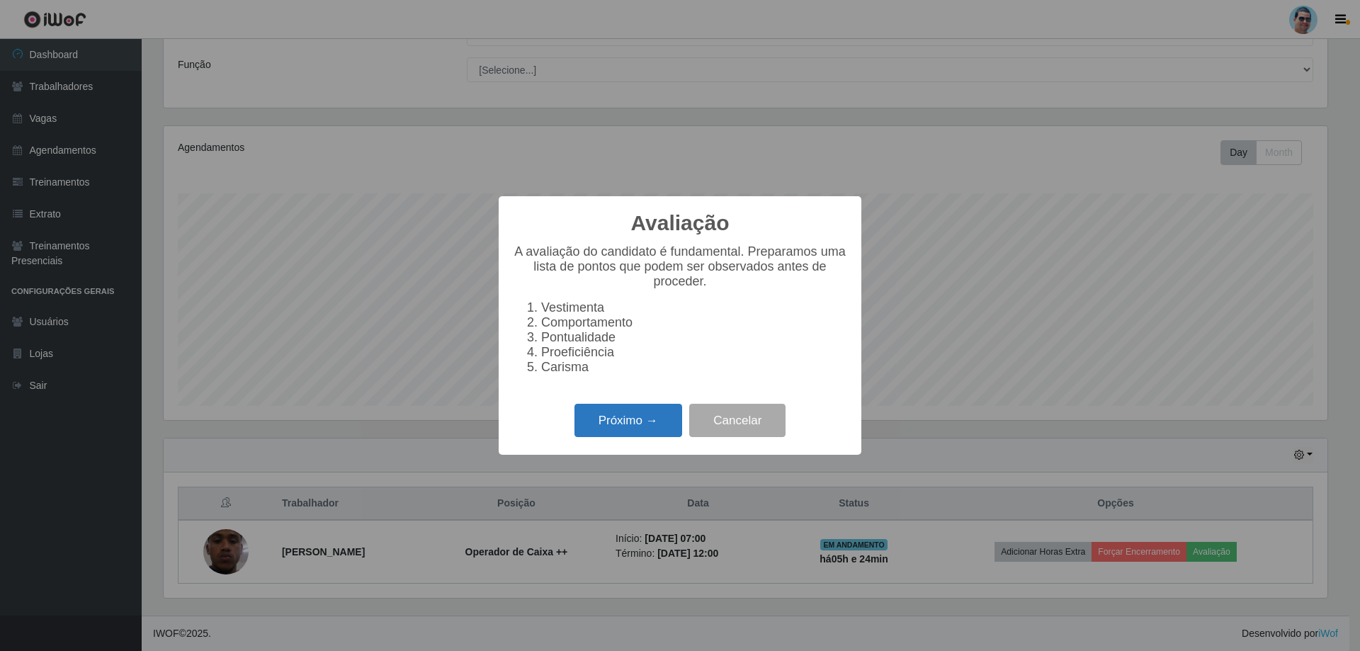
click at [658, 431] on button "Próximo →" at bounding box center [629, 420] width 108 height 33
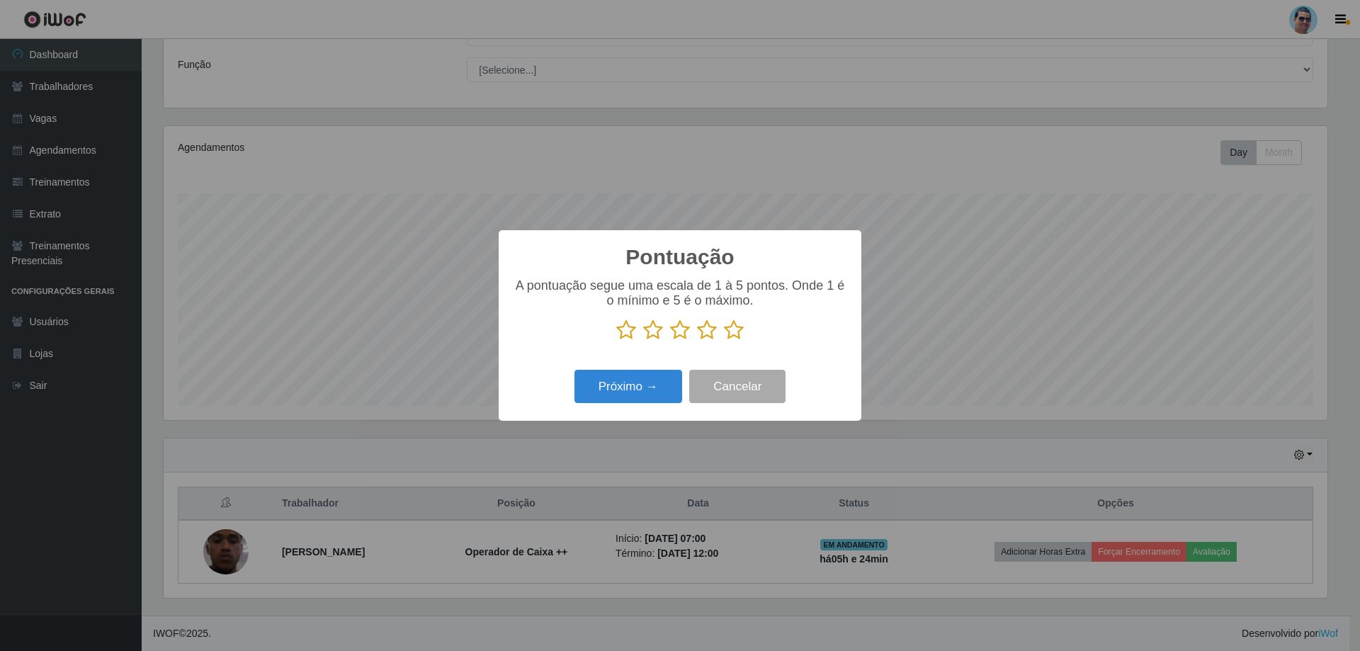
click at [710, 330] on icon at bounding box center [707, 330] width 20 height 21
click at [697, 341] on input "radio" at bounding box center [697, 341] width 0 height 0
click at [658, 383] on button "Próximo →" at bounding box center [629, 386] width 108 height 33
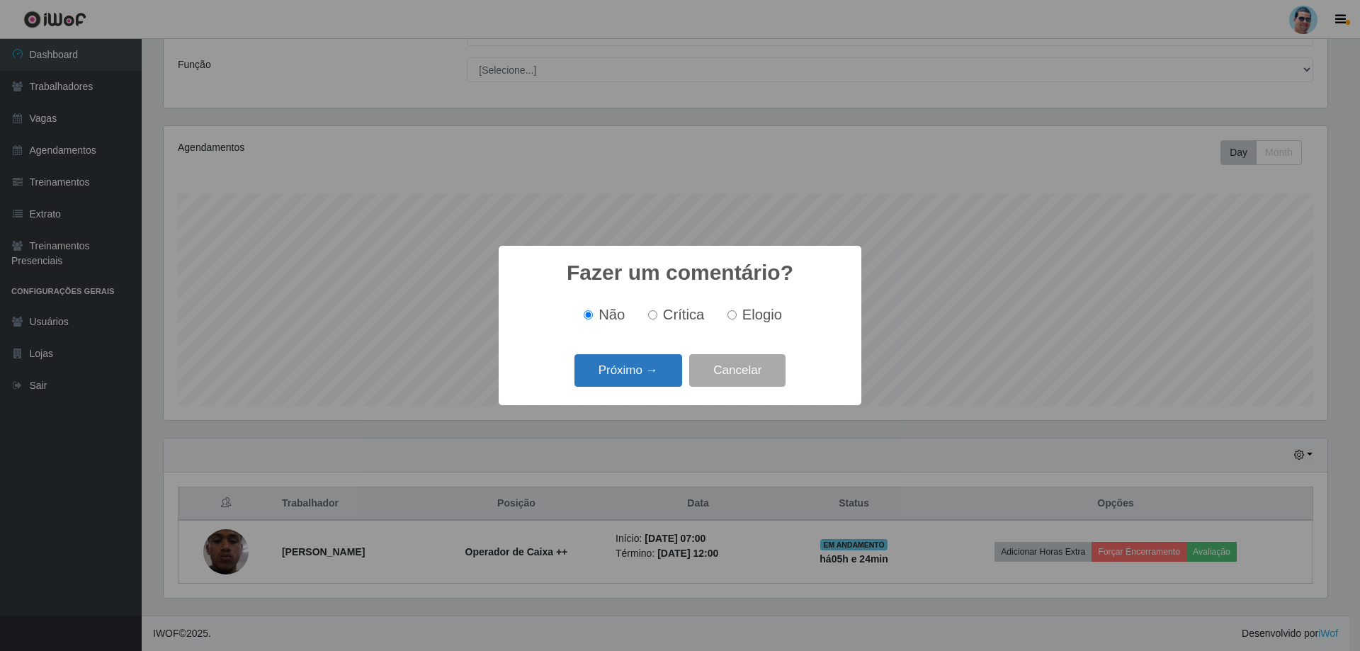
click at [638, 380] on button "Próximo →" at bounding box center [629, 370] width 108 height 33
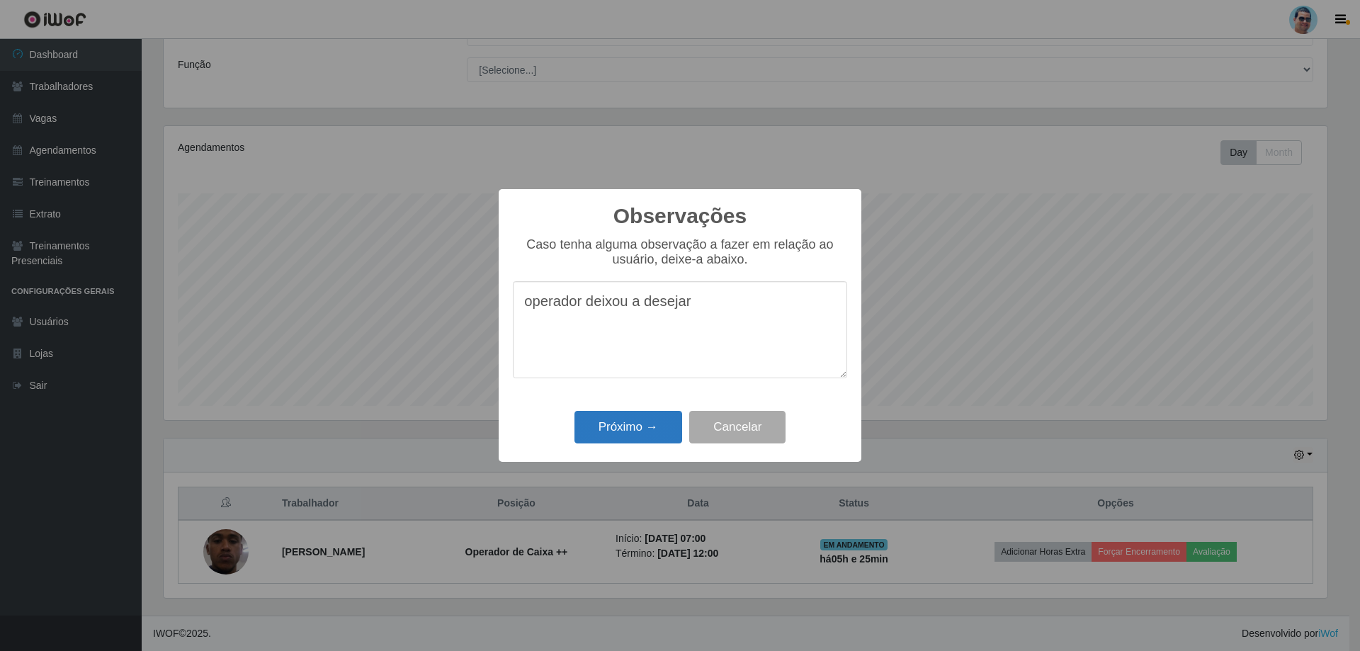
type textarea "operador deixou a desejar"
click at [614, 433] on button "Próximo →" at bounding box center [629, 427] width 108 height 33
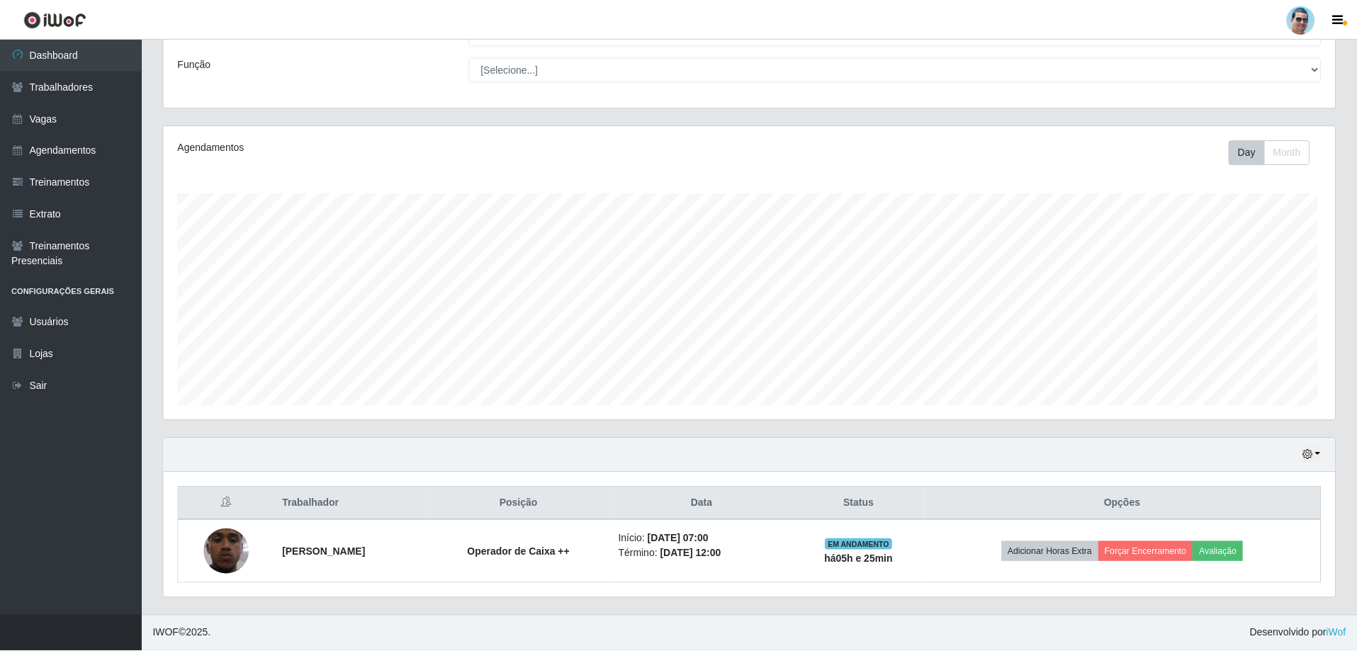
scroll to position [294, 1171]
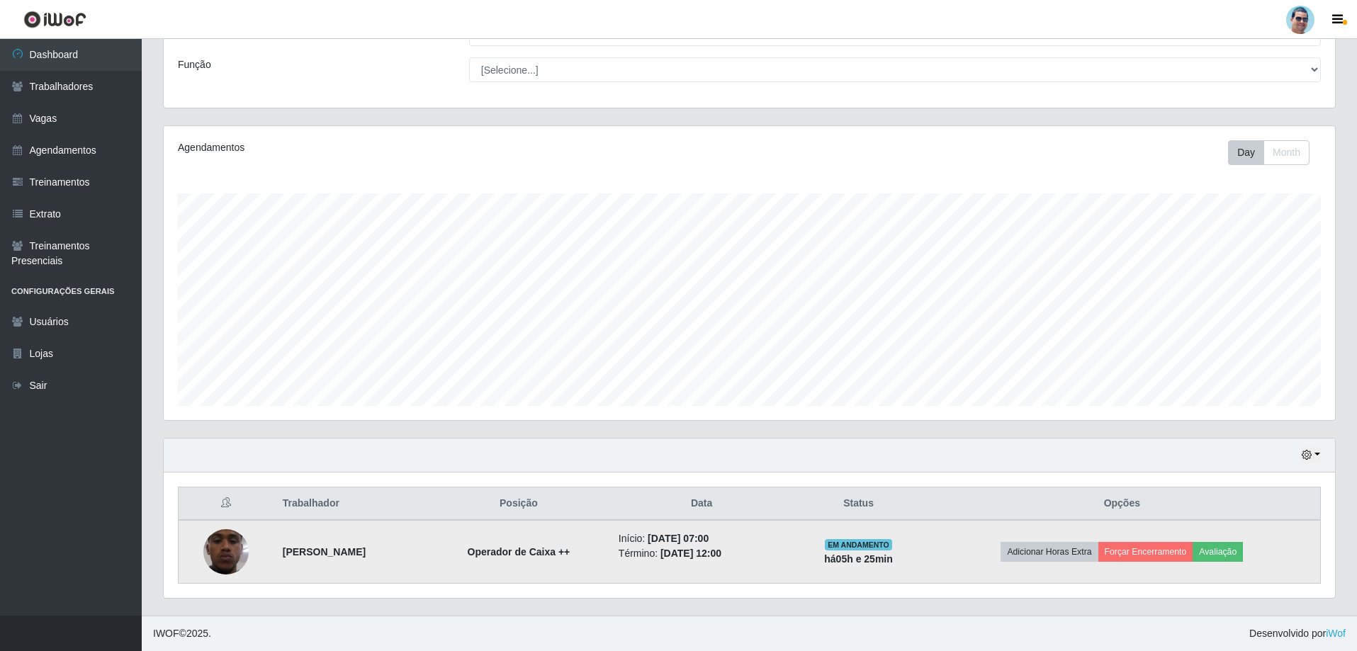
drag, startPoint x: 264, startPoint y: 548, endPoint x: 414, endPoint y: 562, distance: 150.9
click at [414, 562] on td "[PERSON_NAME]" at bounding box center [350, 552] width 153 height 64
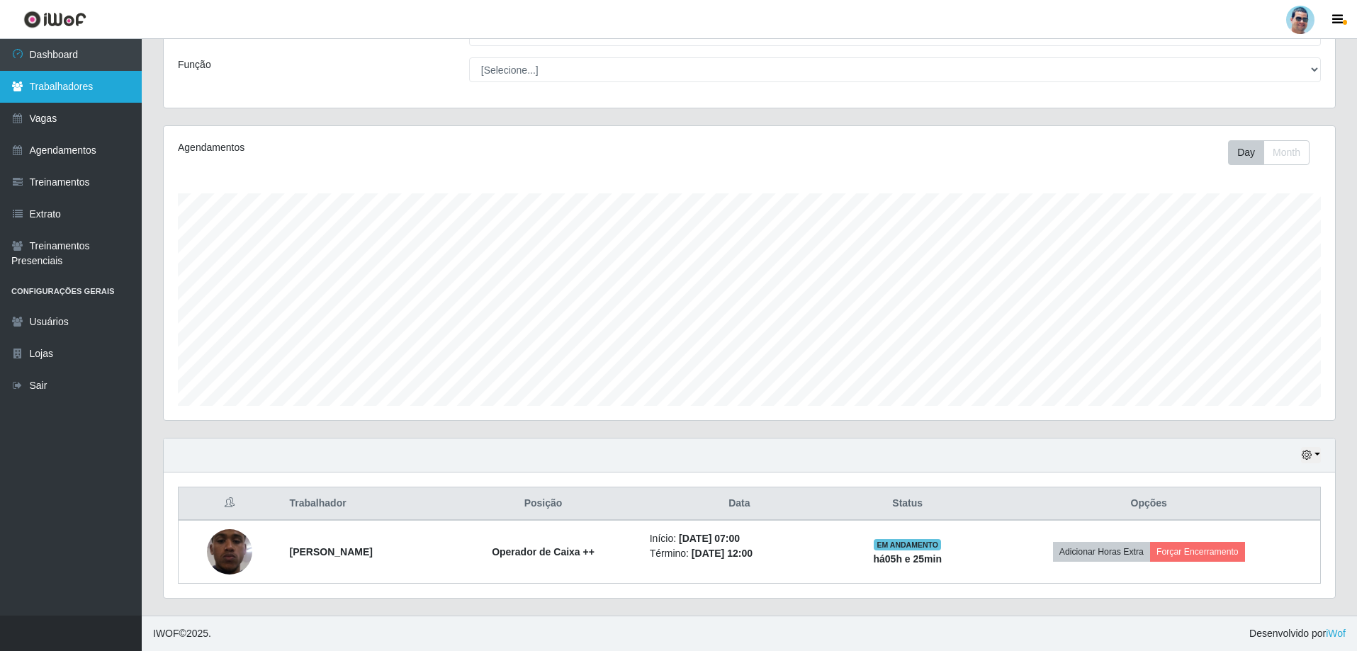
click at [95, 83] on link "Trabalhadores" at bounding box center [71, 87] width 142 height 32
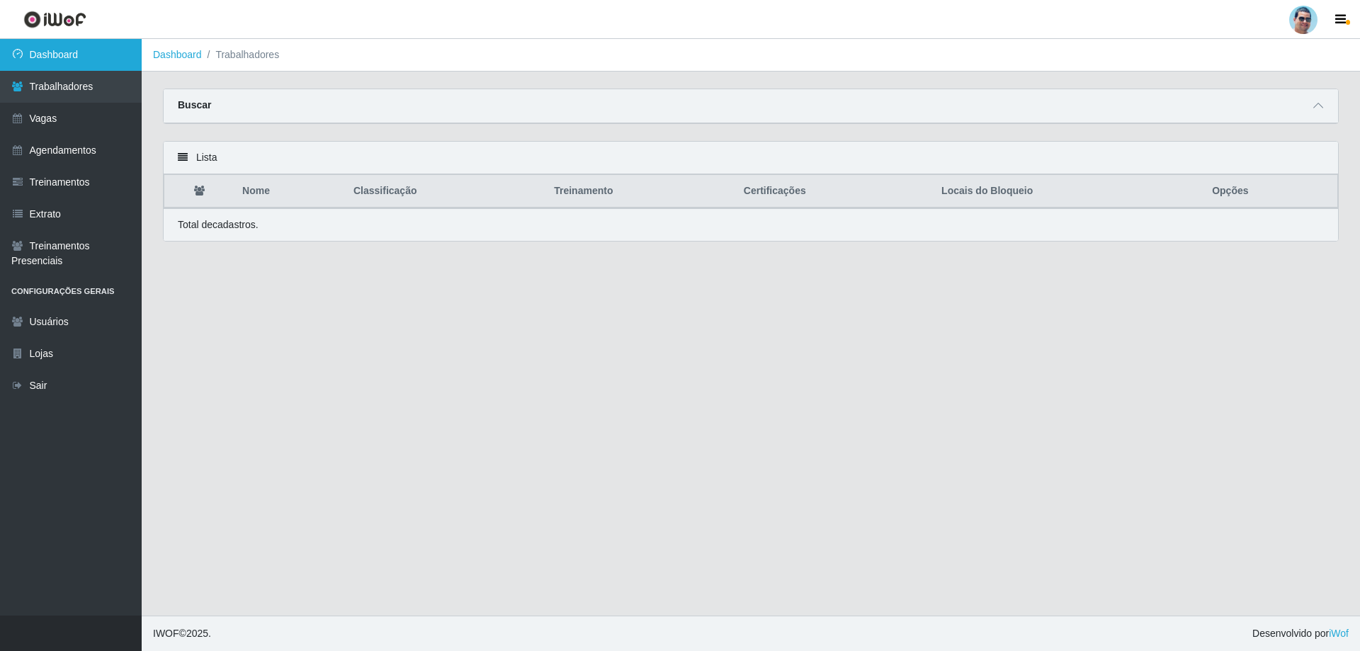
click at [95, 61] on link "Dashboard" at bounding box center [71, 55] width 142 height 32
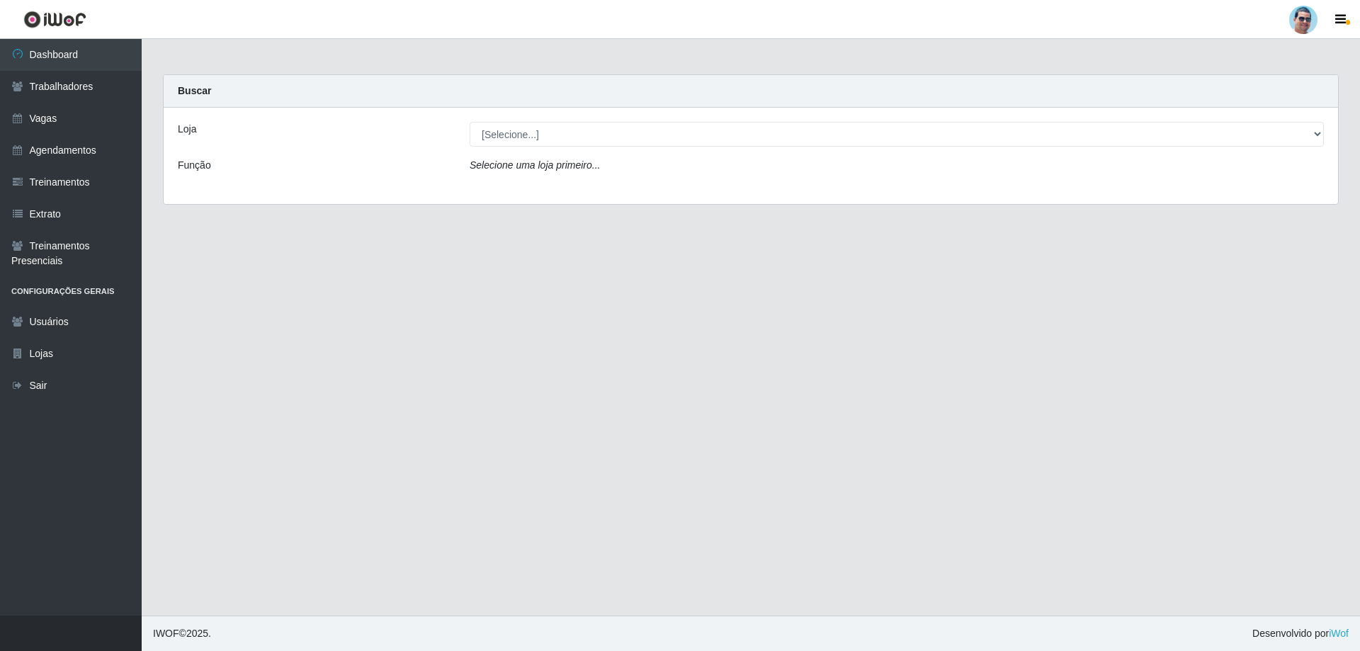
click at [541, 164] on icon "Selecione uma loja primeiro..." at bounding box center [535, 164] width 130 height 11
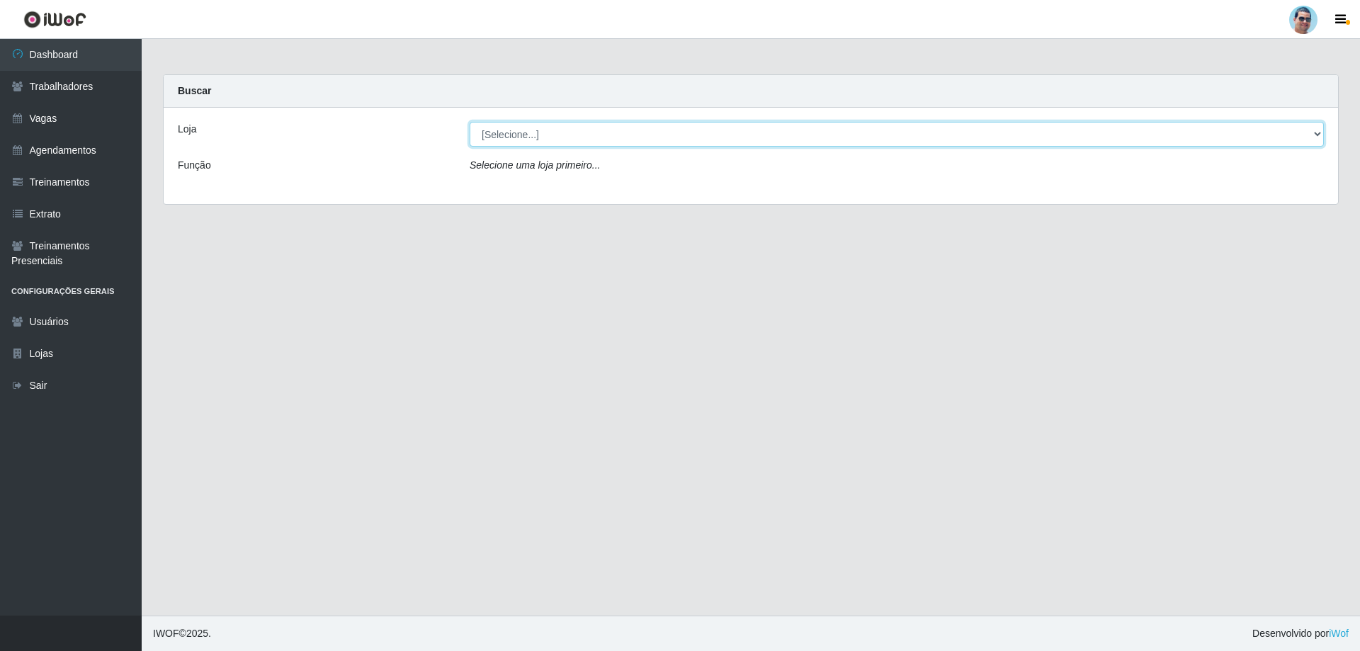
click at [515, 129] on select "[Selecione...] Mercadinho Extrabom" at bounding box center [897, 134] width 854 height 25
select select "175"
click at [470, 122] on select "[Selecione...] Mercadinho Extrabom" at bounding box center [897, 134] width 854 height 25
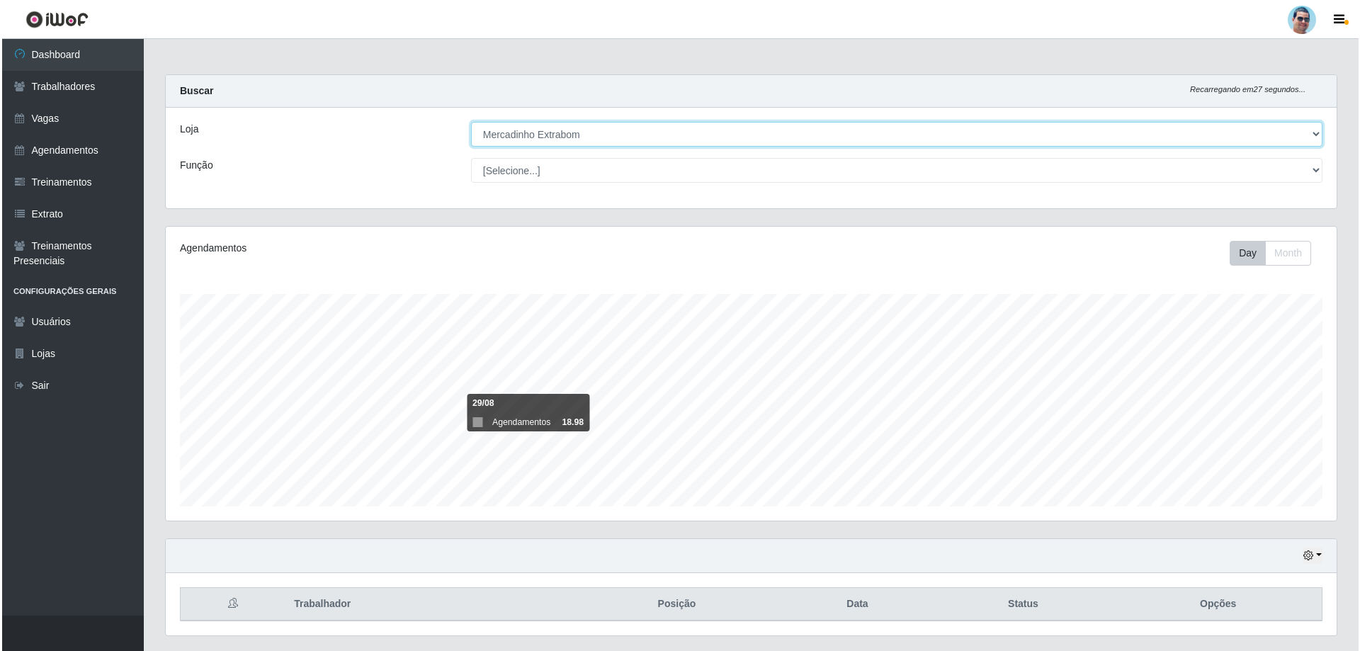
scroll to position [38, 0]
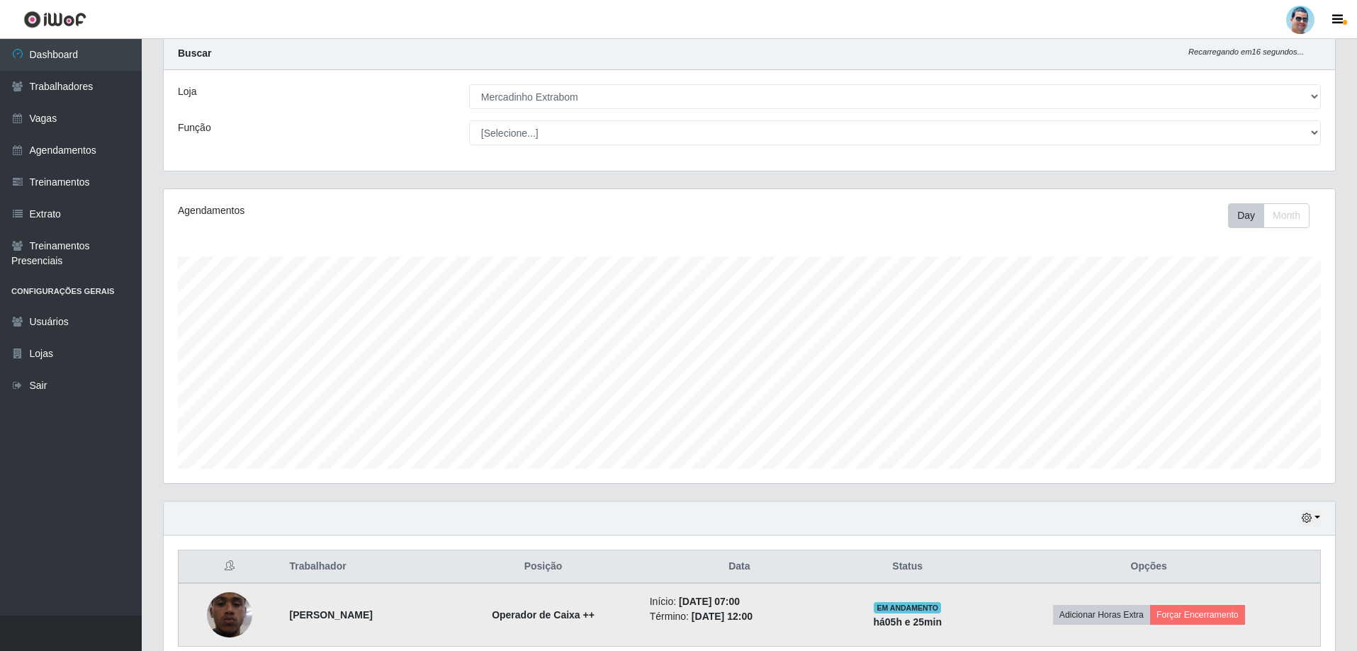
drag, startPoint x: 280, startPoint y: 607, endPoint x: 428, endPoint y: 619, distance: 148.6
click at [428, 619] on td "[PERSON_NAME]" at bounding box center [363, 615] width 164 height 64
copy strong "[PERSON_NAME]"
click at [1245, 609] on button "Forçar Encerramento" at bounding box center [1197, 615] width 95 height 20
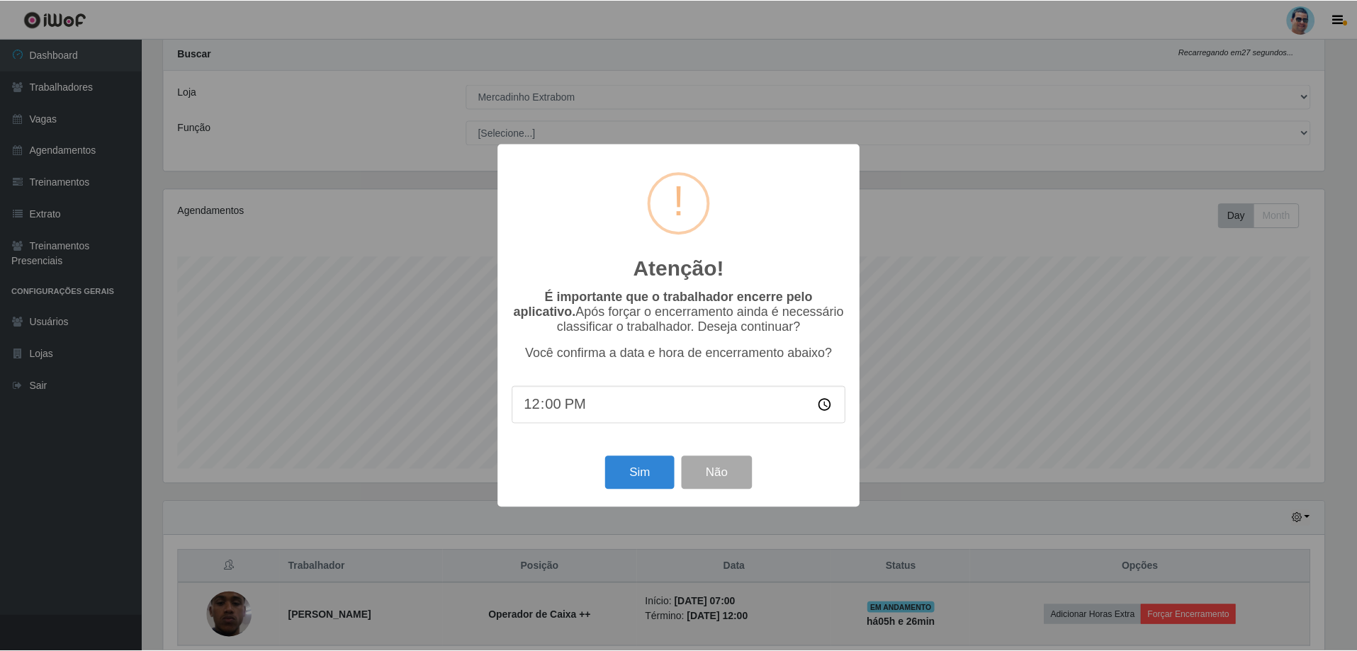
scroll to position [294, 1164]
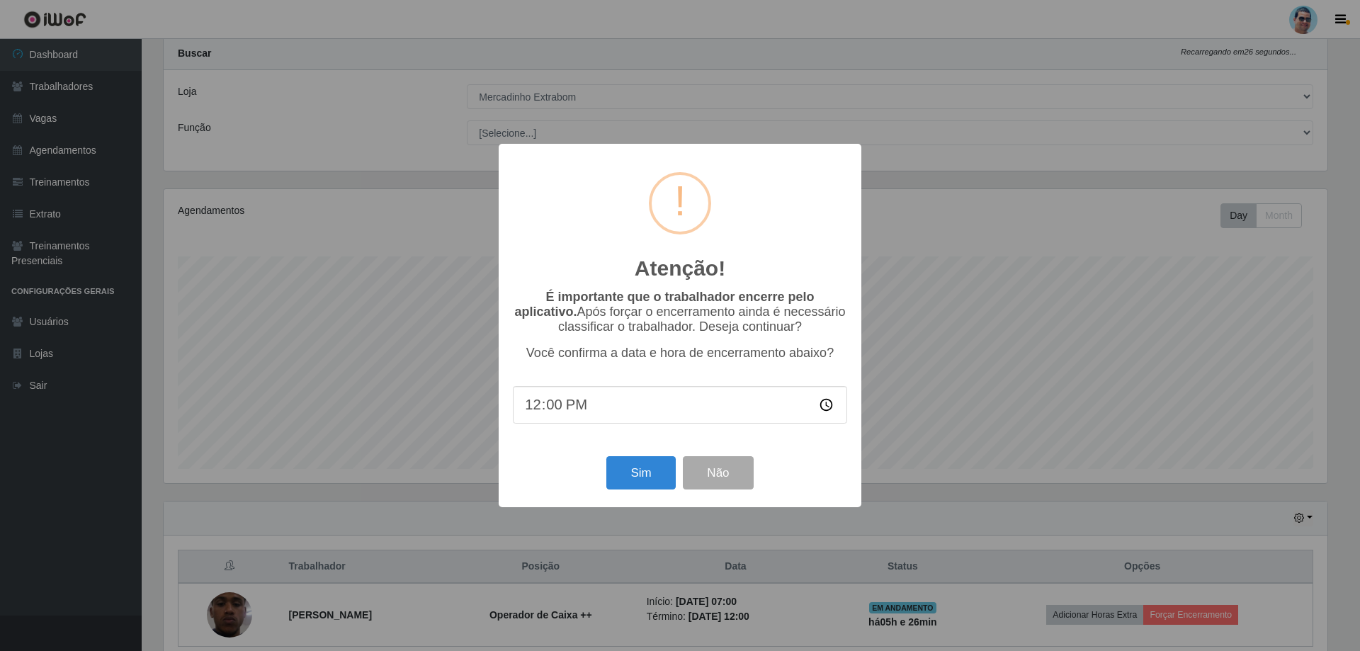
click at [549, 405] on input "12:00" at bounding box center [680, 405] width 334 height 38
click at [548, 407] on input "12:00" at bounding box center [680, 405] width 334 height 38
type input "12:18"
click at [650, 477] on button "Sim" at bounding box center [640, 472] width 69 height 33
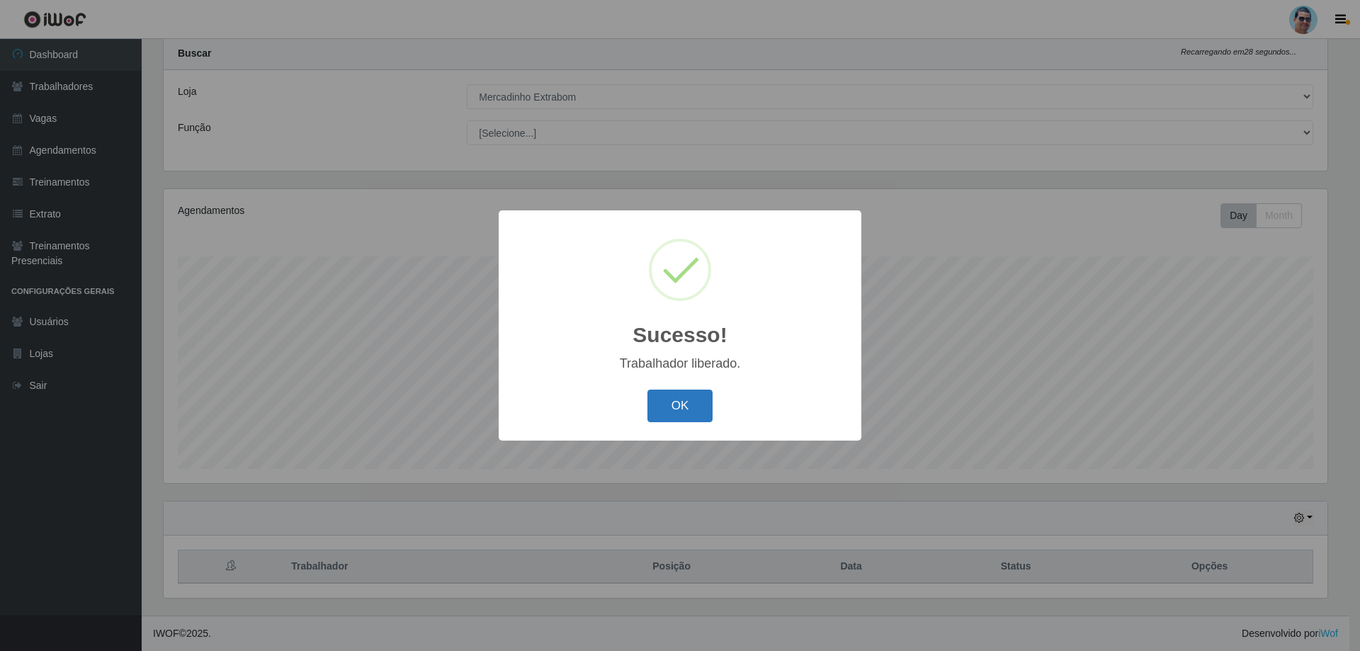
click at [691, 392] on button "OK" at bounding box center [681, 406] width 66 height 33
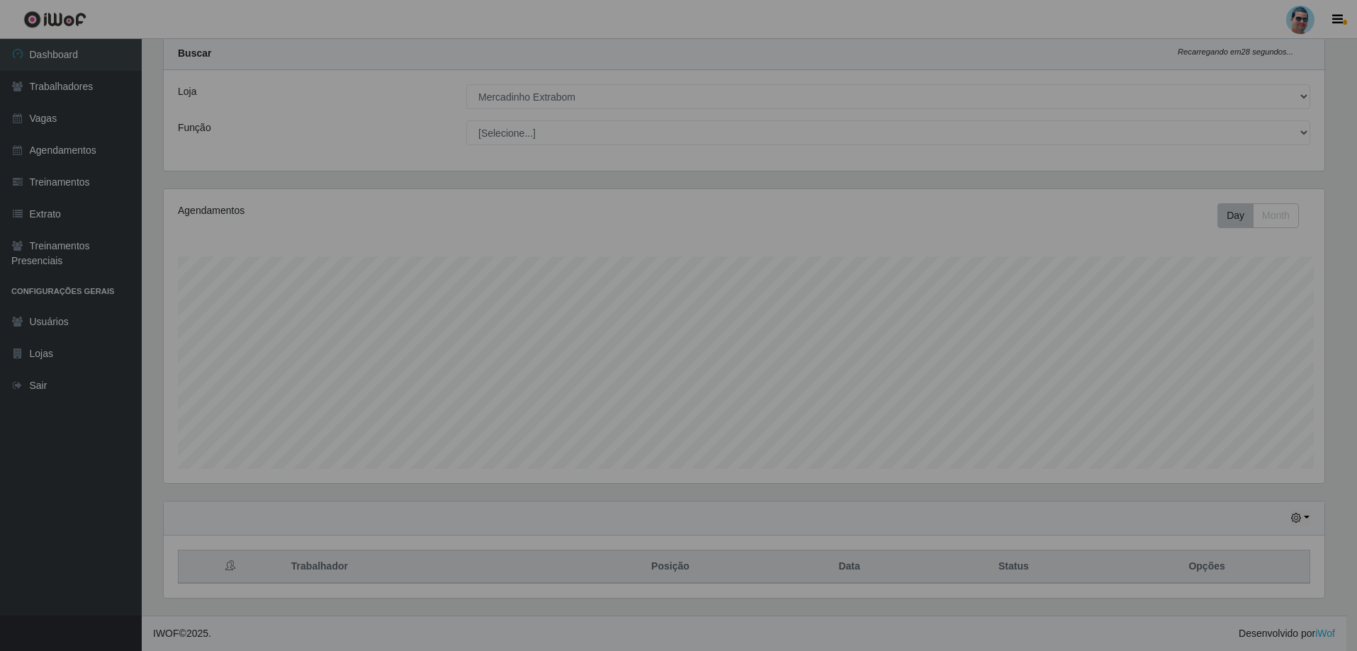
scroll to position [294, 1171]
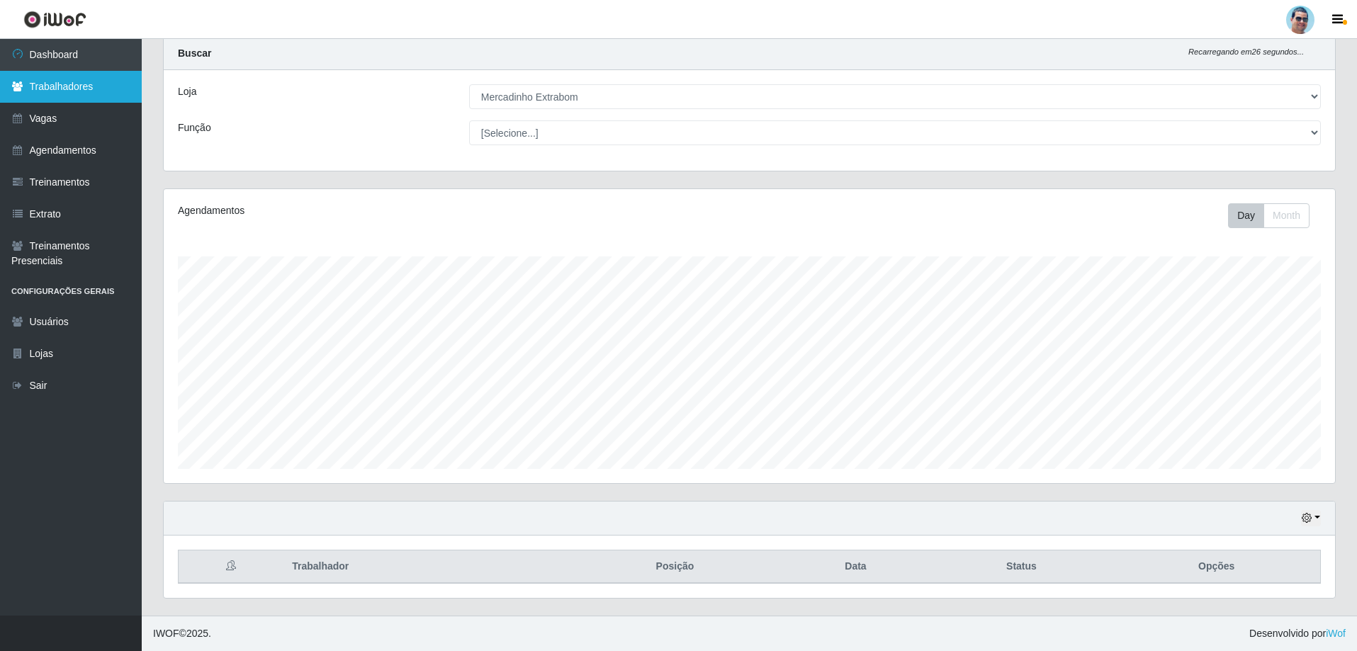
click at [94, 84] on link "Trabalhadores" at bounding box center [71, 87] width 142 height 32
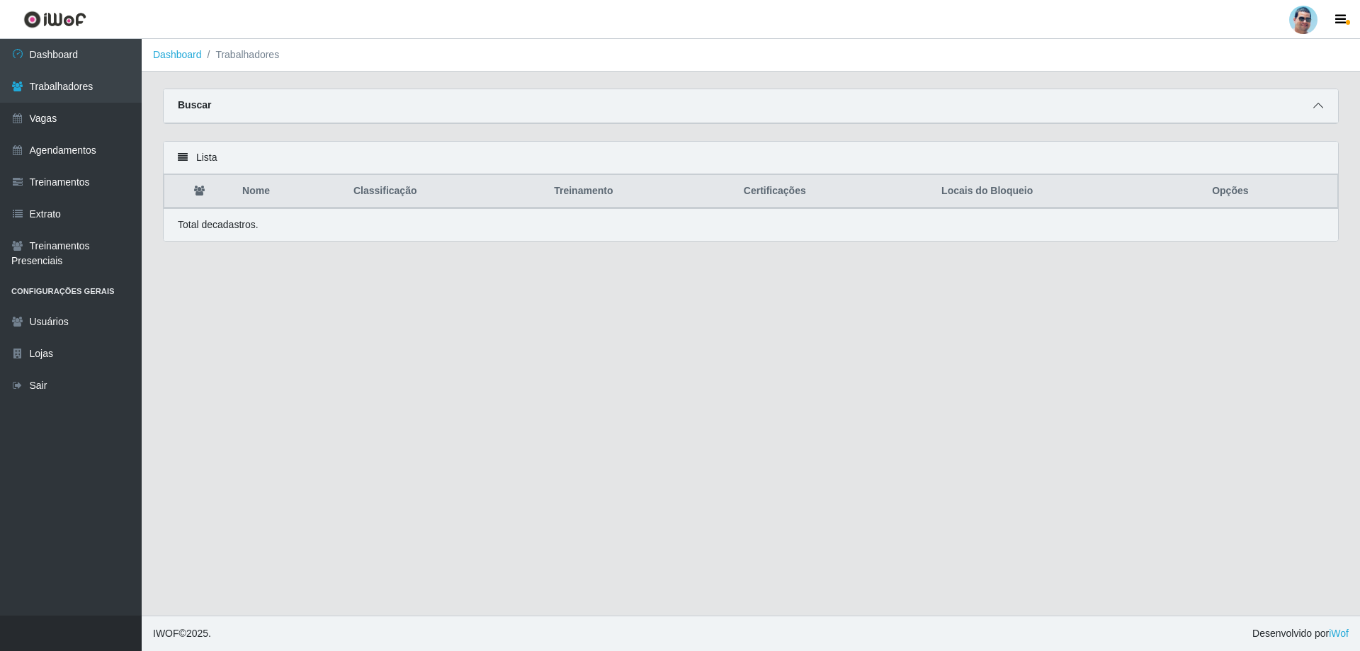
click at [1316, 103] on icon at bounding box center [1318, 106] width 10 height 10
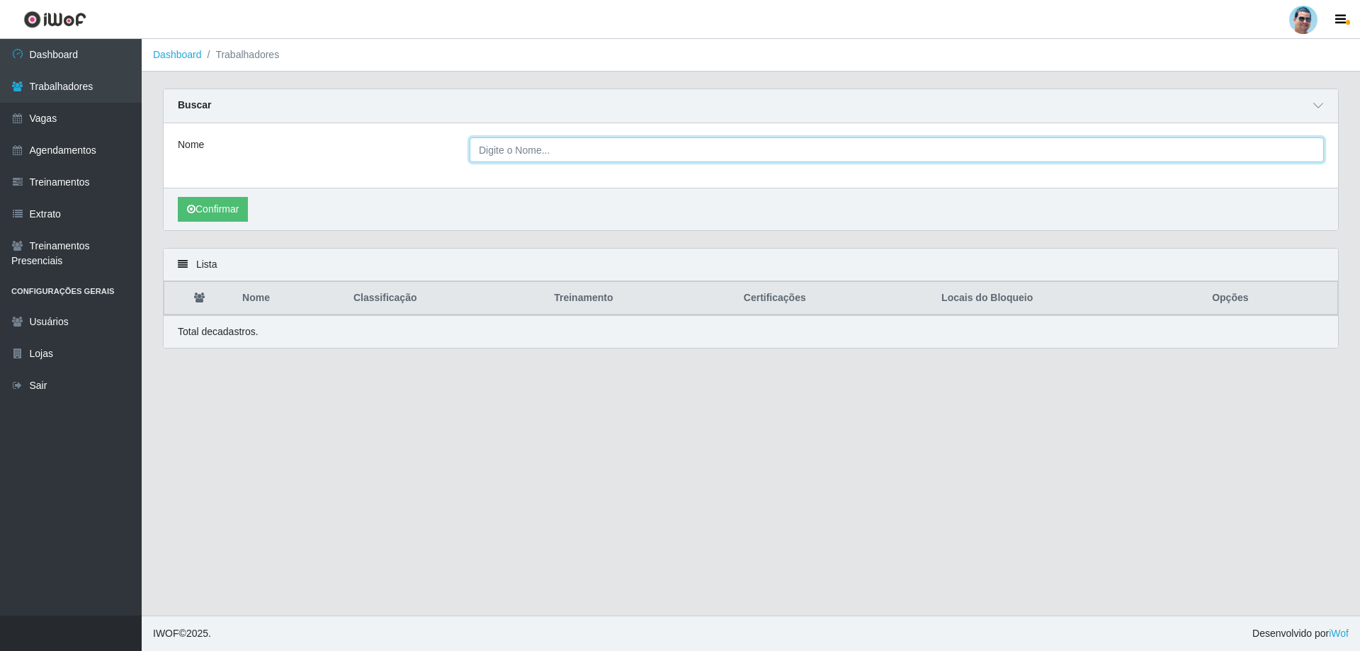
click at [501, 146] on input "Nome" at bounding box center [897, 149] width 854 height 25
paste input "[PERSON_NAME]"
type input "[PERSON_NAME]"
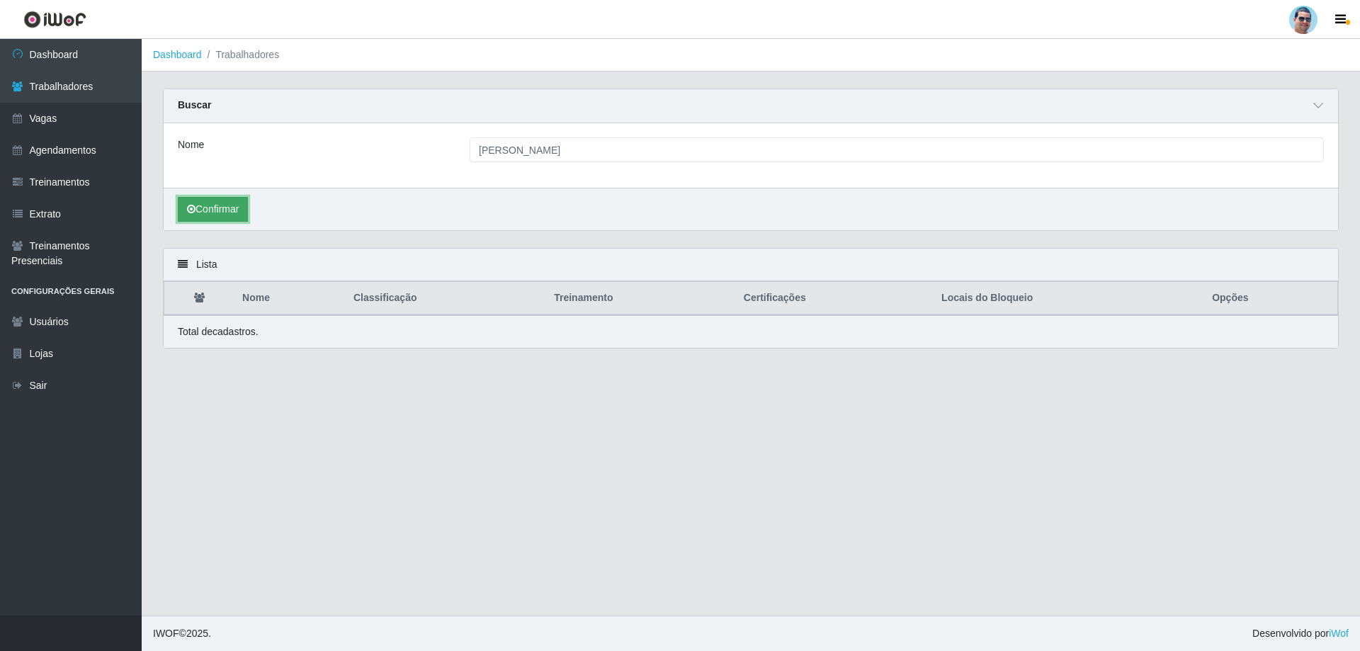
click at [234, 203] on button "Confirmar" at bounding box center [213, 209] width 70 height 25
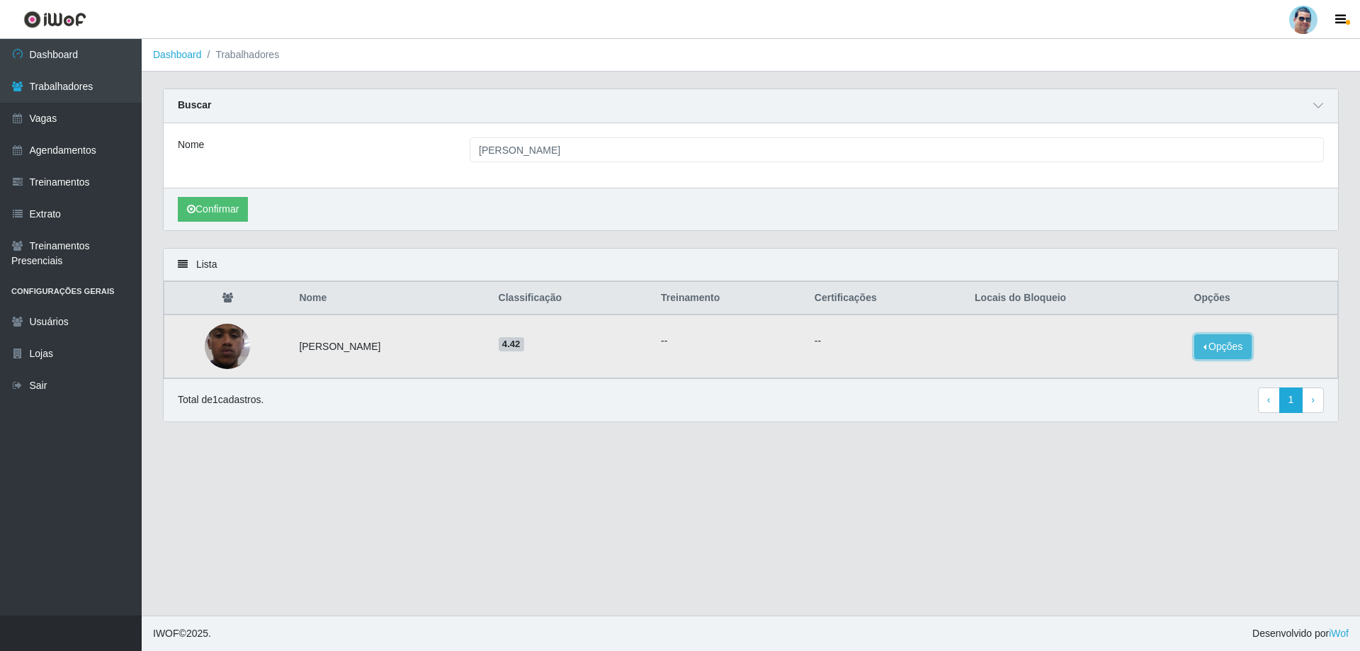
click at [1242, 351] on button "Opções" at bounding box center [1223, 346] width 58 height 25
click at [1131, 333] on button "Bloquear - Empresa" at bounding box center [1135, 331] width 114 height 30
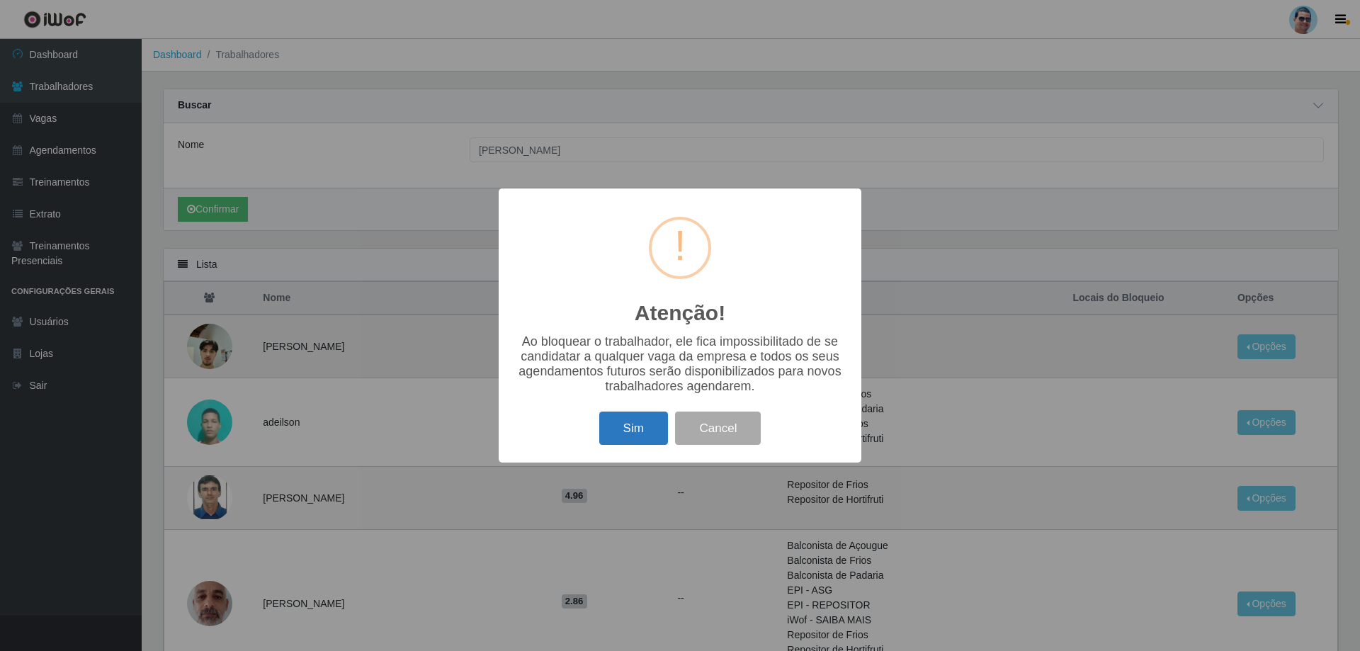
click at [641, 422] on button "Sim" at bounding box center [633, 428] width 69 height 33
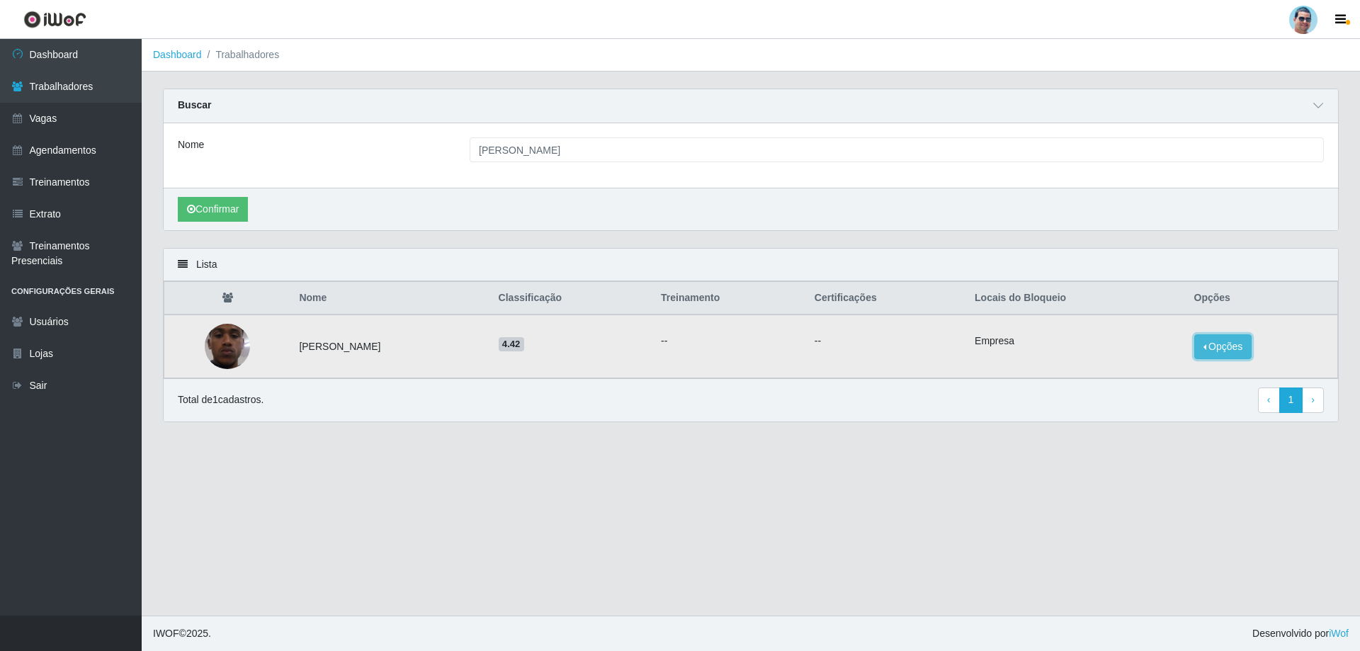
click at [1242, 344] on button "Opções" at bounding box center [1223, 346] width 58 height 25
click at [1167, 358] on button "Bloquear - Loja" at bounding box center [1127, 360] width 130 height 29
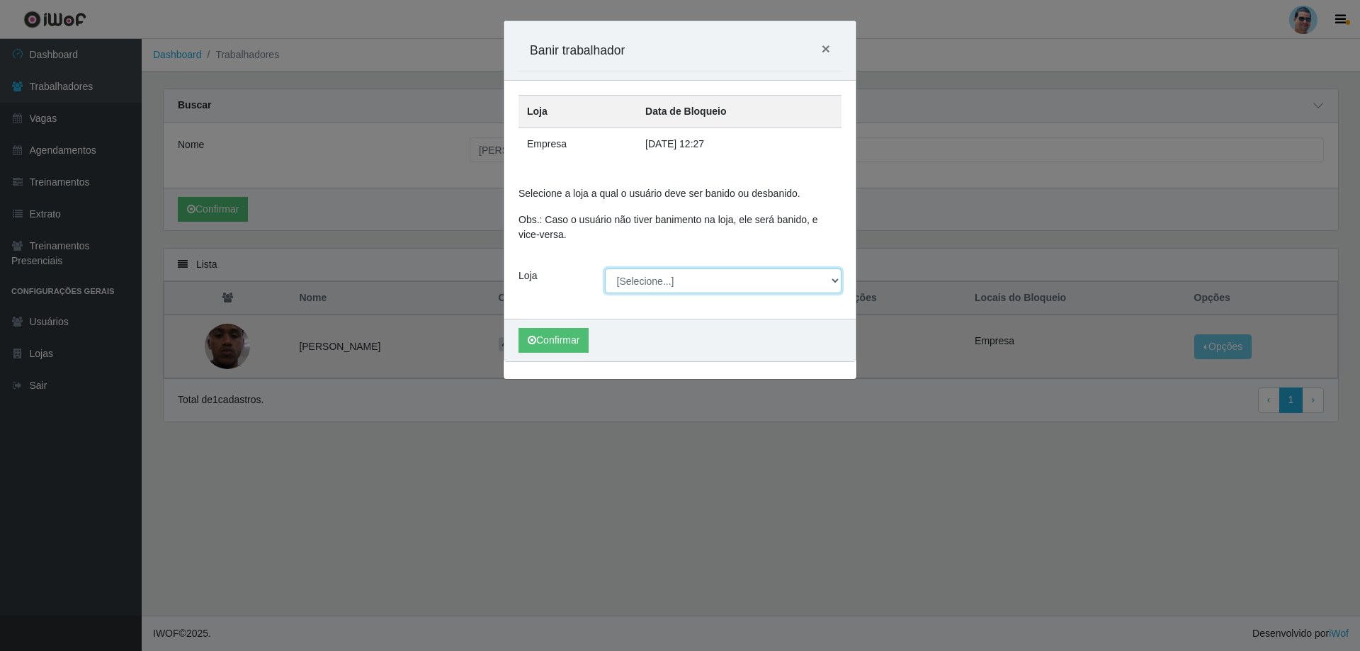
click at [660, 273] on select "[Selecione...] Mercadinho Extrabom" at bounding box center [723, 280] width 237 height 25
select select "175"
click at [605, 268] on select "[Selecione...] Mercadinho Extrabom" at bounding box center [723, 280] width 237 height 25
click at [565, 335] on button "Confirmar" at bounding box center [554, 340] width 70 height 25
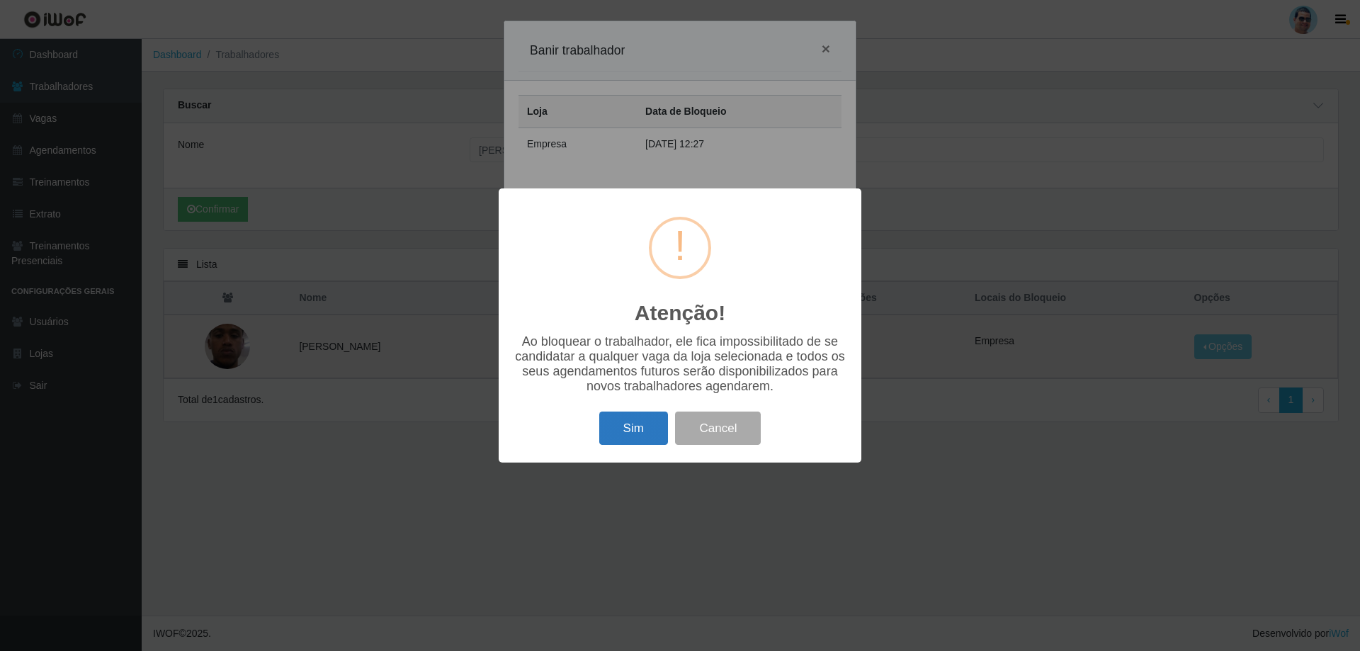
click at [657, 429] on button "Sim" at bounding box center [633, 428] width 69 height 33
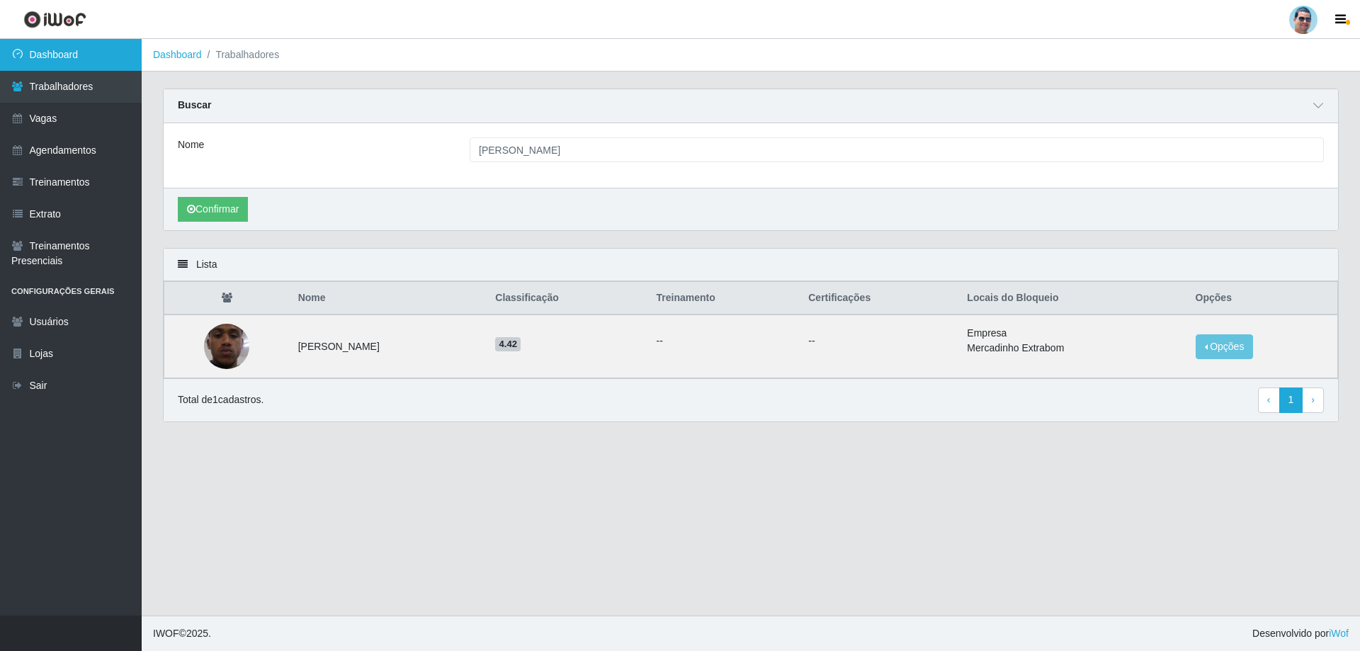
click at [47, 55] on link "Dashboard" at bounding box center [71, 55] width 142 height 32
